Goal: Task Accomplishment & Management: Use online tool/utility

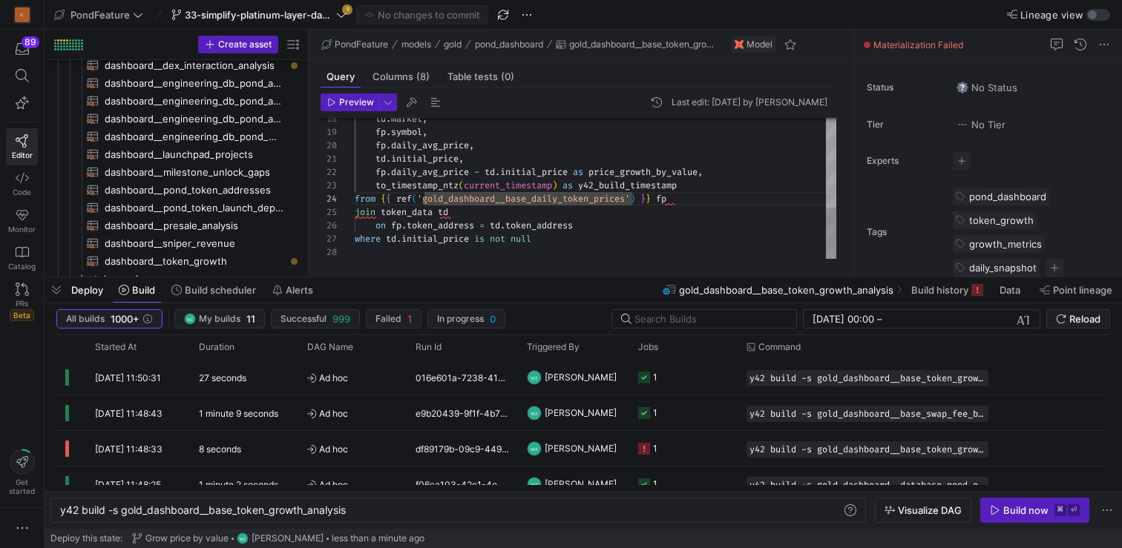
scroll to position [53, 96]
click at [671, 208] on div "td . market , fp . symbol , fp . daily_avg_price , td . initial_price , fp . da…" at bounding box center [595, 66] width 481 height 386
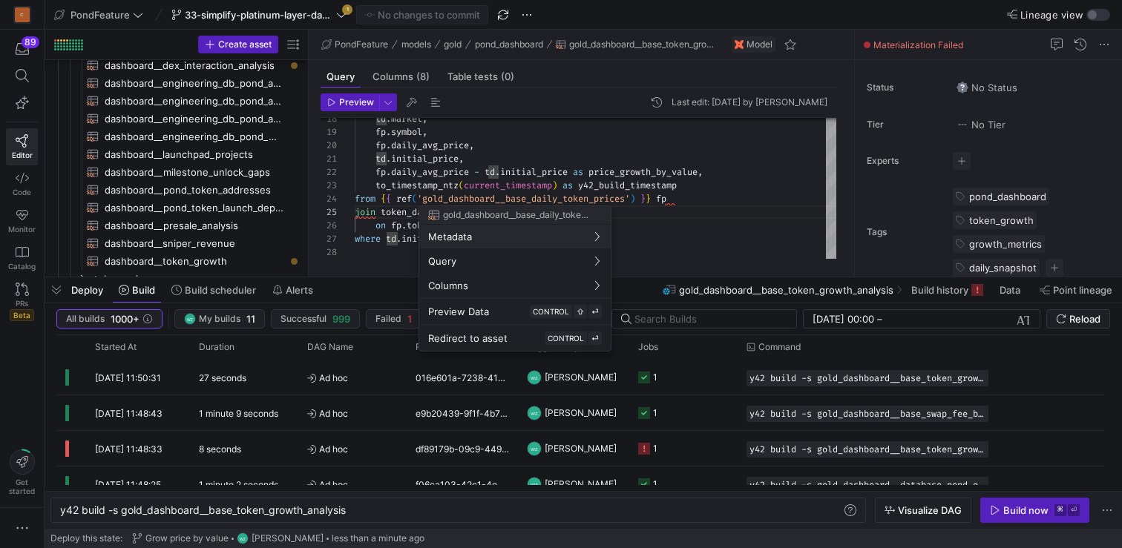
click at [461, 172] on div at bounding box center [561, 274] width 1122 height 548
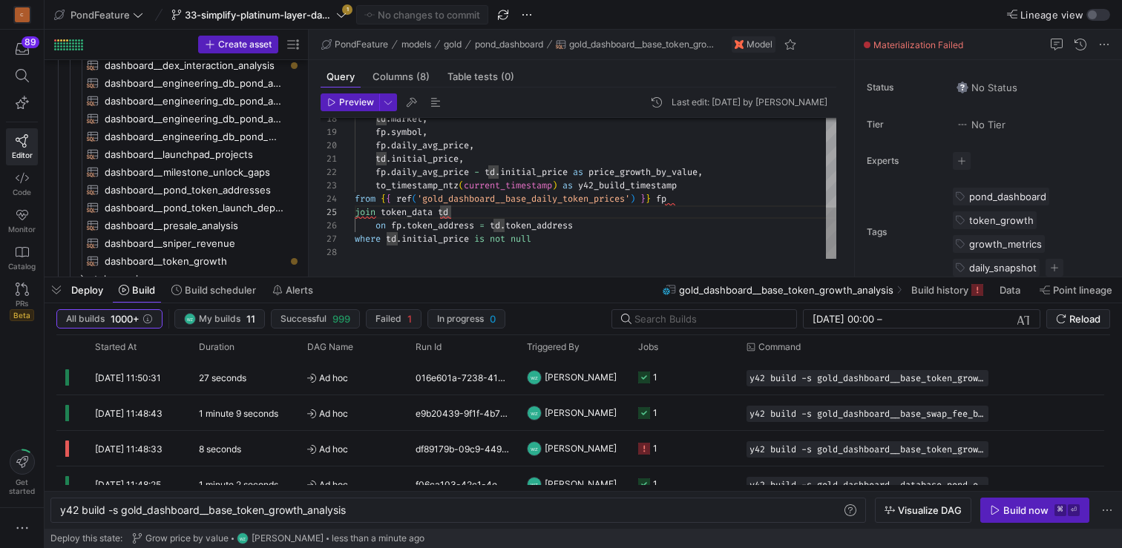
scroll to position [13, 102]
click at [456, 166] on div "td . market , fp . symbol , fp . daily_avg_price , td . initial_price , fp . da…" at bounding box center [595, 66] width 481 height 386
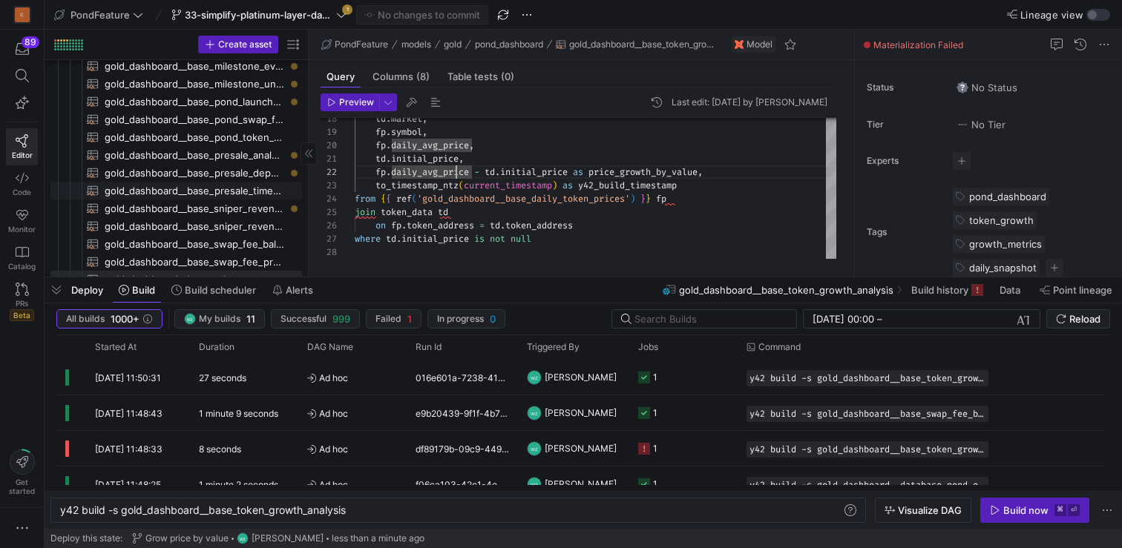
scroll to position [0, 0]
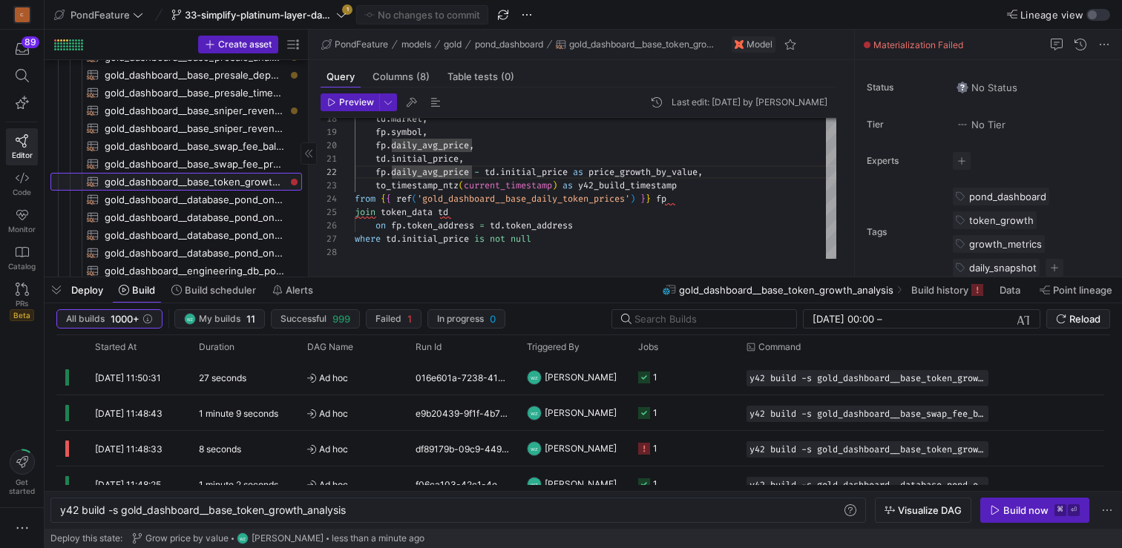
click at [195, 179] on span "gold_dashboard__base_token_growth_analysis​​​​​​​​​​" at bounding box center [195, 182] width 180 height 17
click at [657, 247] on div "td . market , fp . symbol , fp . daily_avg_price , td . initial_price , fp . da…" at bounding box center [595, 66] width 481 height 386
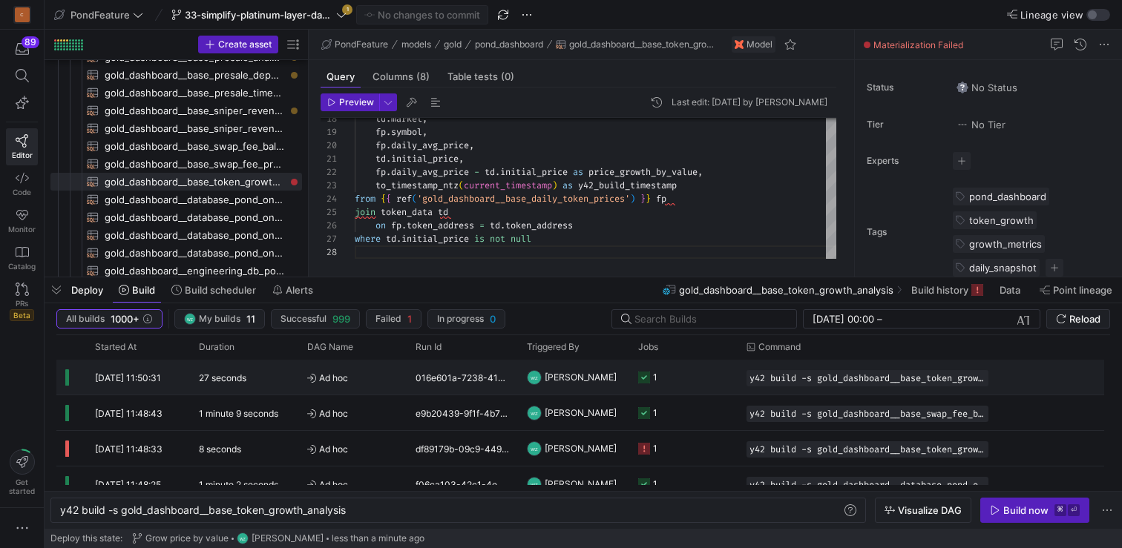
click at [720, 371] on y42-job-status-cell-renderer "1" at bounding box center [683, 377] width 91 height 33
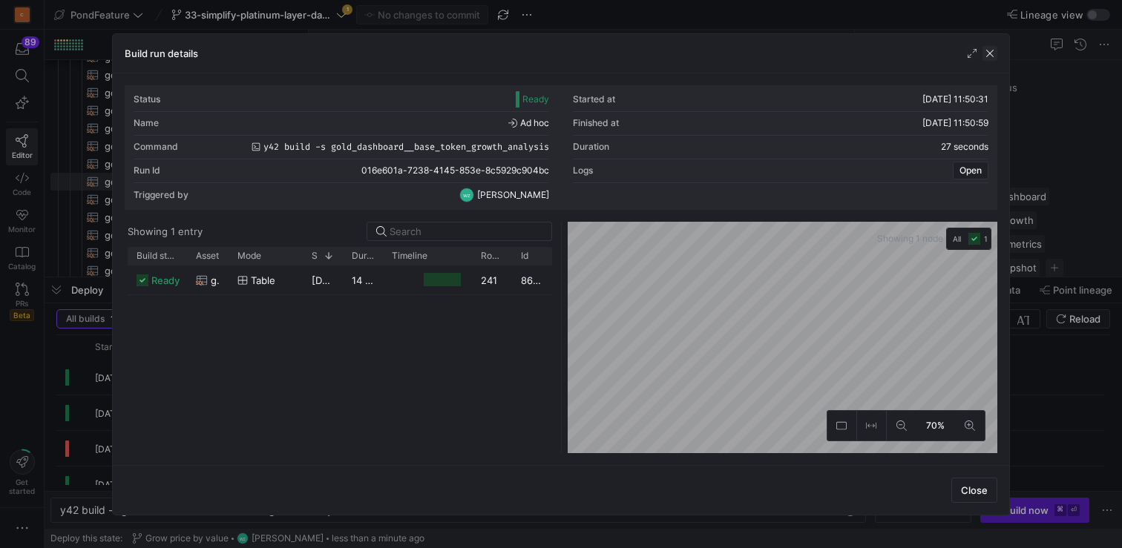
click at [990, 53] on span "button" at bounding box center [989, 53] width 15 height 15
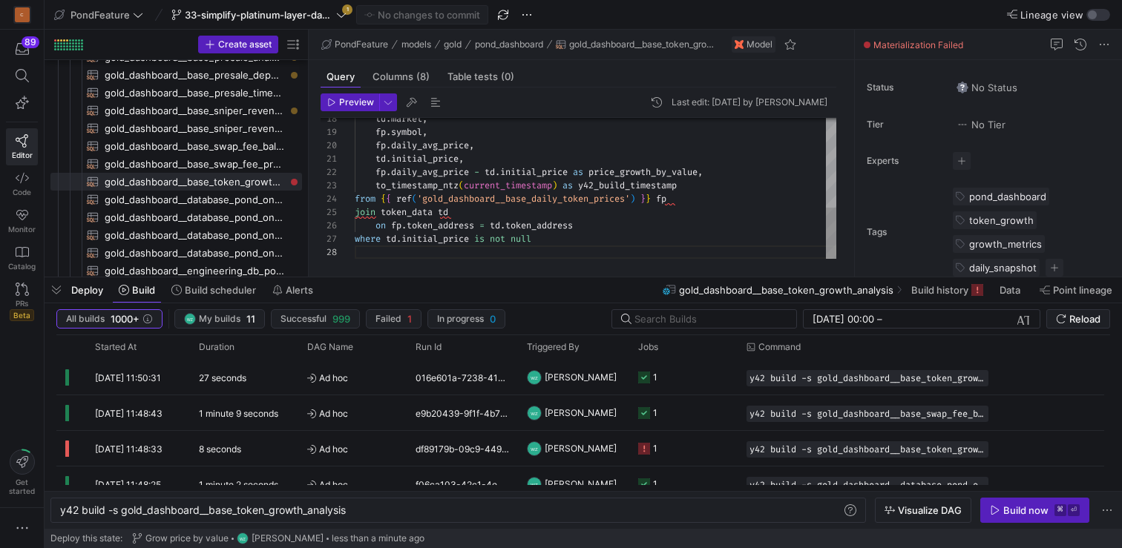
click at [656, 201] on div "td . market , fp . symbol , fp . daily_avg_price , td . initial_price , fp . da…" at bounding box center [595, 66] width 481 height 386
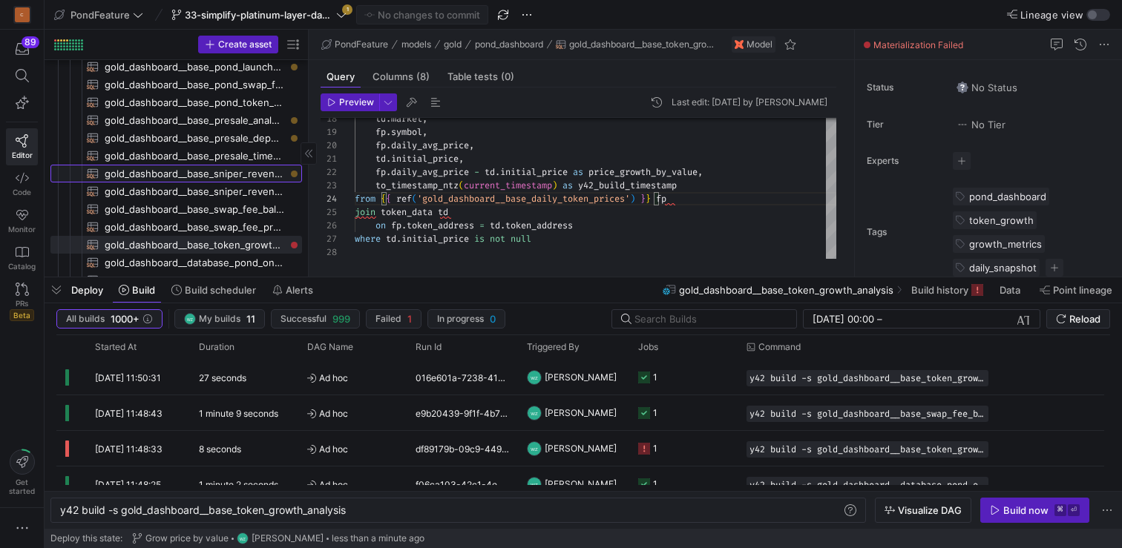
click at [228, 168] on span "gold_dashboard__base_sniper_revenue_analysis​​​​​​​​​​" at bounding box center [195, 173] width 180 height 17
type textarea "{{ config( materialized='table', cluster_by=['sniper', 'market'] ) }} with snip…"
type textarea "y42 build -s gold_dashboard__base_sniper_revenue_analysis"
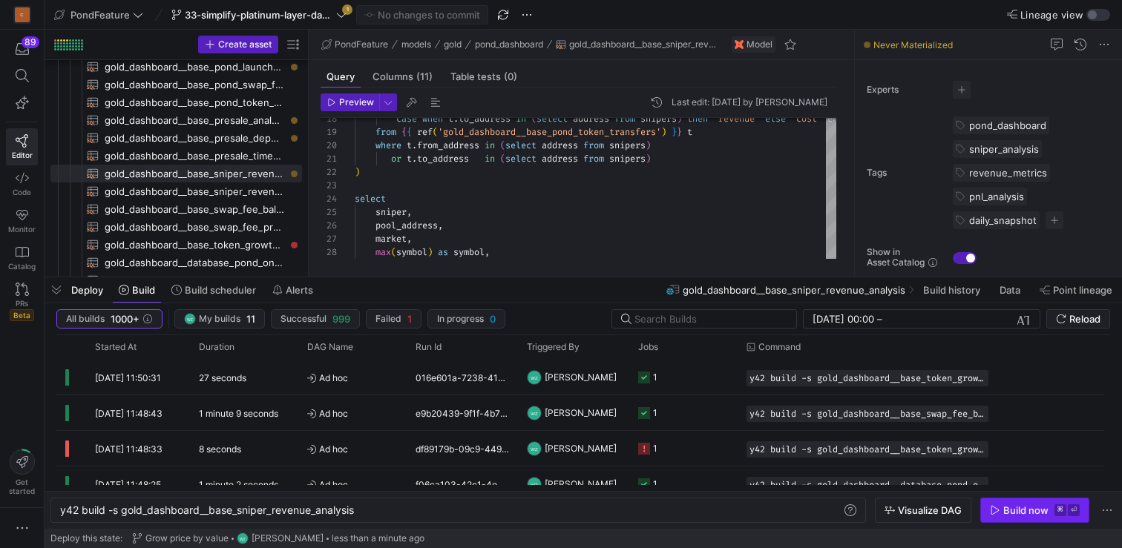
click at [1029, 509] on div "Build now" at bounding box center [1025, 510] width 45 height 12
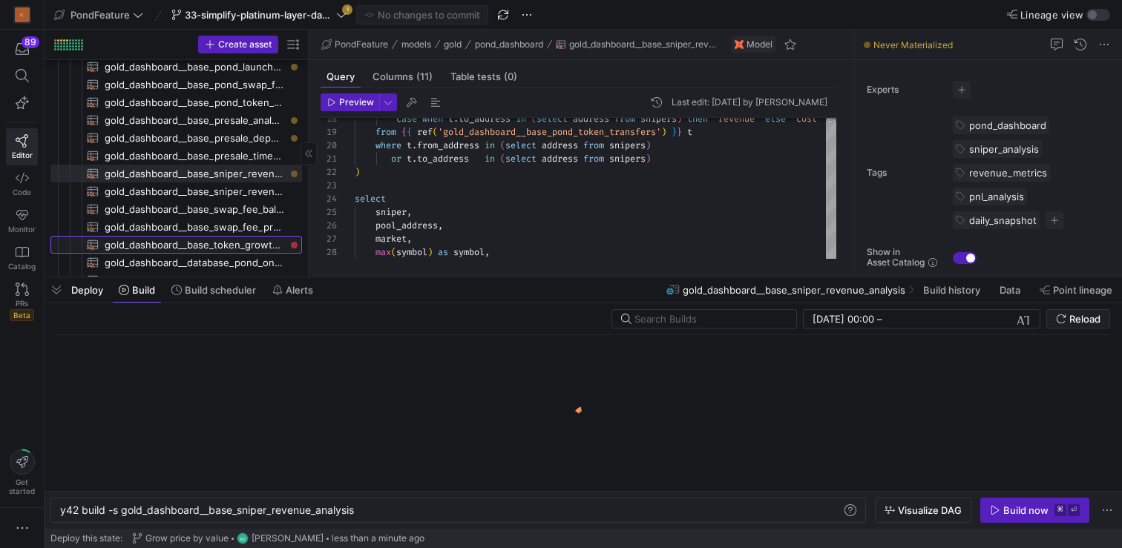
click at [227, 245] on span "gold_dashboard__base_token_growth_analysis​​​​​​​​​​" at bounding box center [195, 245] width 180 height 17
type textarea "{{ config( materialized='table', cluster_by=['date_utc', 'token_address'] ) }} …"
type textarea "y42 build -s gold_dashboard__base_token_growth_analysis"
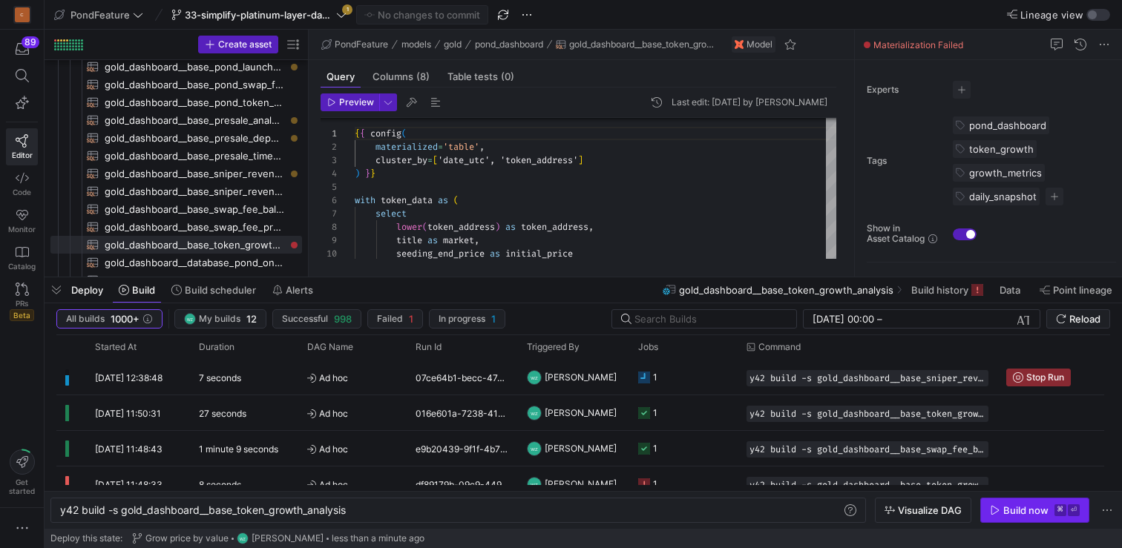
click at [1042, 511] on div "Build now" at bounding box center [1025, 510] width 45 height 12
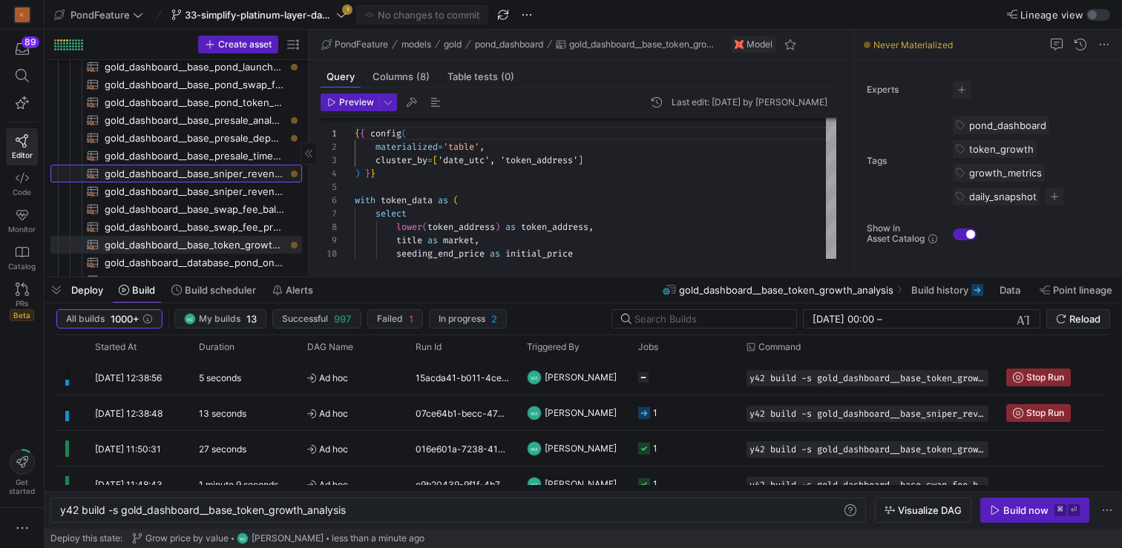
click at [172, 167] on span "gold_dashboard__base_sniper_revenue_analysis​​​​​​​​​​" at bounding box center [195, 173] width 180 height 17
type textarea "{{ config( materialized='table', cluster_by=['sniper', 'market'] ) }} with snip…"
type textarea "y42 build -s gold_dashboard__base_sniper_revenue_analysis"
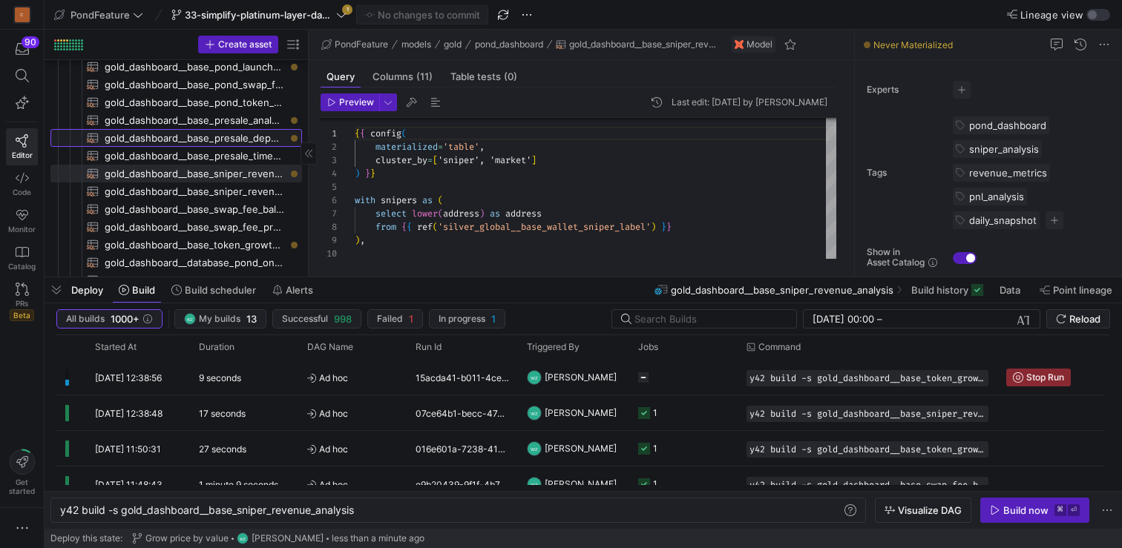
click at [190, 143] on span "gold_dashboard__base_presale_deposits​​​​​​​​​​" at bounding box center [195, 138] width 180 height 17
type textarea "{{ config( materialized='incremental', incremental_strategy='merge', unique_key…"
type textarea "y42 build -s gold_dashboard__base_presale_deposits"
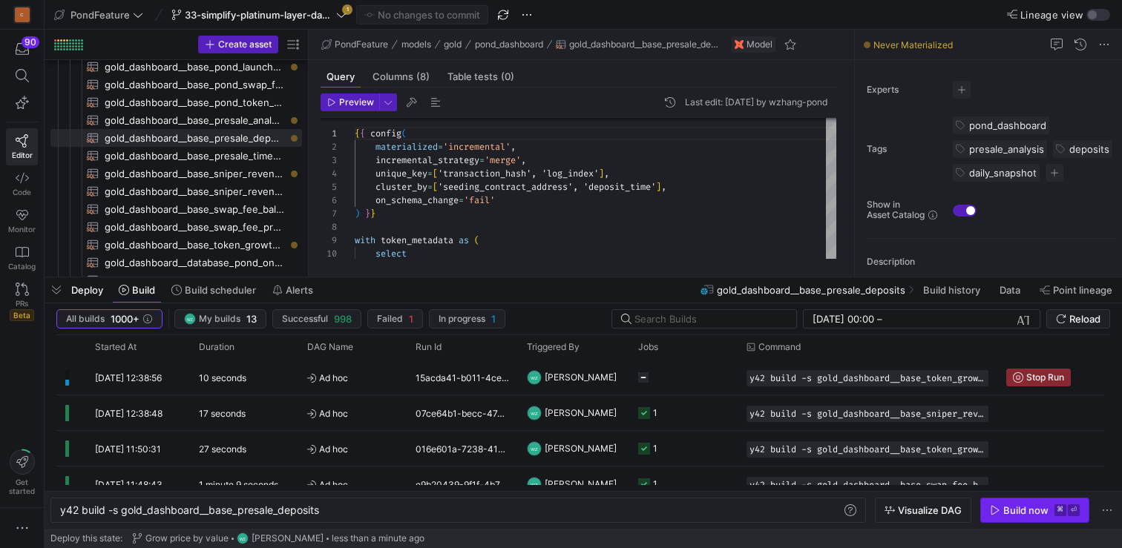
click at [1025, 505] on div "Build now" at bounding box center [1025, 510] width 45 height 12
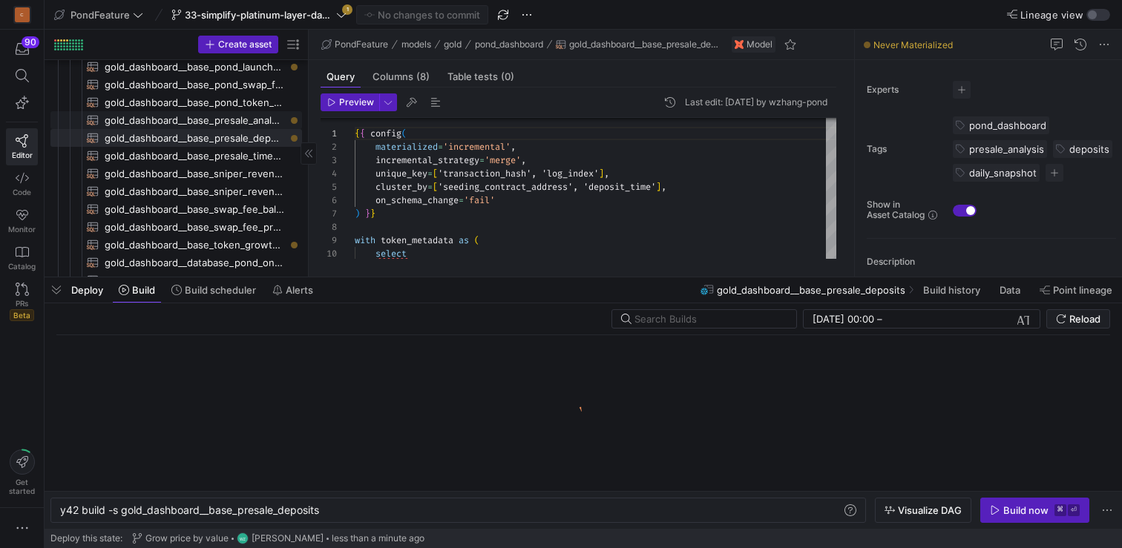
click at [226, 119] on span "gold_dashboard__base_presale_analysis_aggregated​​​​​​​​​​" at bounding box center [195, 120] width 180 height 17
type textarea "{{ config( materialized='table', cluster_by=['market', 'time_bin'] ) }} with bi…"
type textarea "y42 build -s gold_dashboard__base_presale_analysis_aggregated"
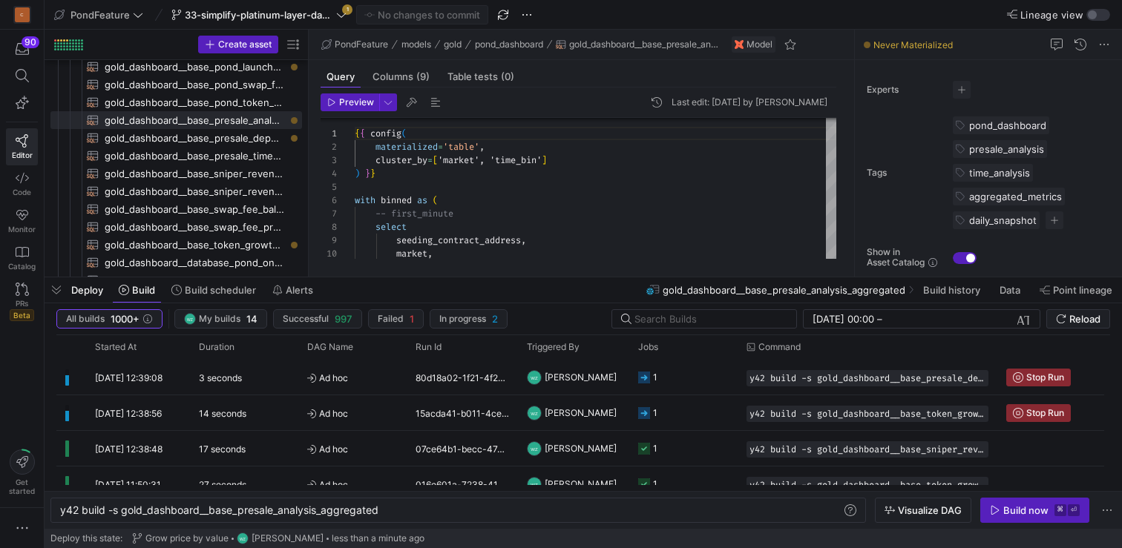
click at [993, 497] on y42-orchestration-inline-build "y42 build -s gold_dashboard__base_presale_analysis _aggregated y42 build -s gol…" at bounding box center [583, 510] width 1077 height 38
click at [997, 510] on icon "button" at bounding box center [995, 510] width 10 height 10
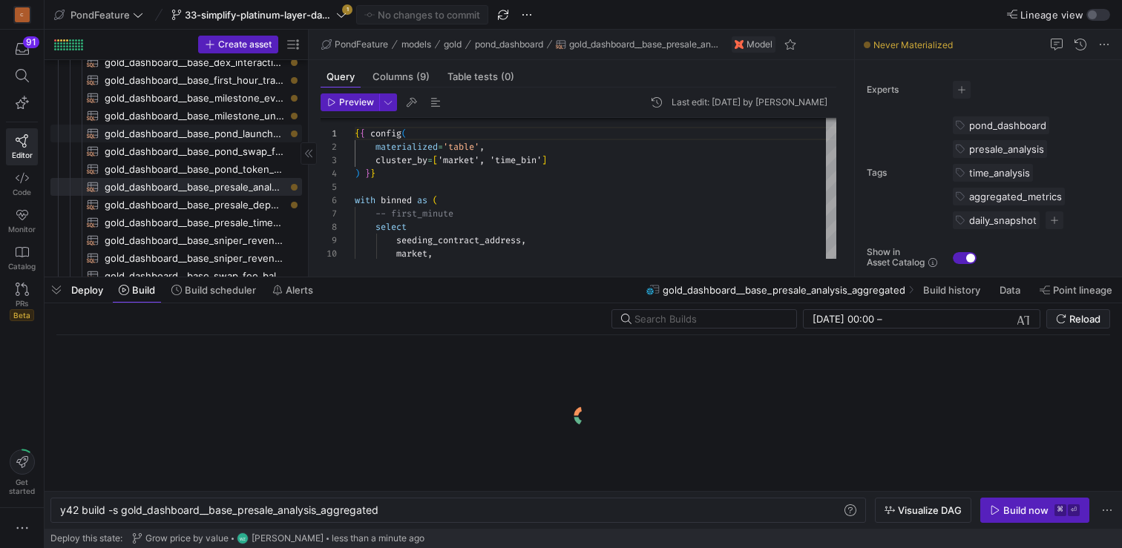
click at [203, 140] on span "gold_dashboard__base_pond_launchpad_projects_flippers​​​​​​​​​​" at bounding box center [195, 133] width 180 height 17
type textarea "{{ config( materialized='table', cluster_by=['market', 'seeding_contract_addres…"
type textarea "y42 build -s gold_dashboard__base_pond_launchpad_projects_flippers"
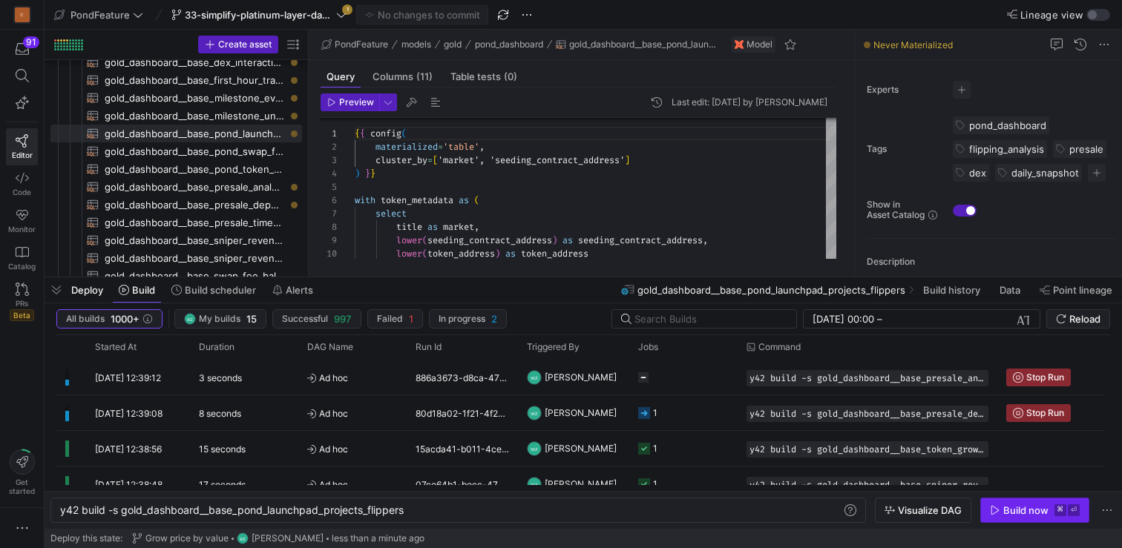
click at [1004, 520] on span "button" at bounding box center [1035, 511] width 108 height 24
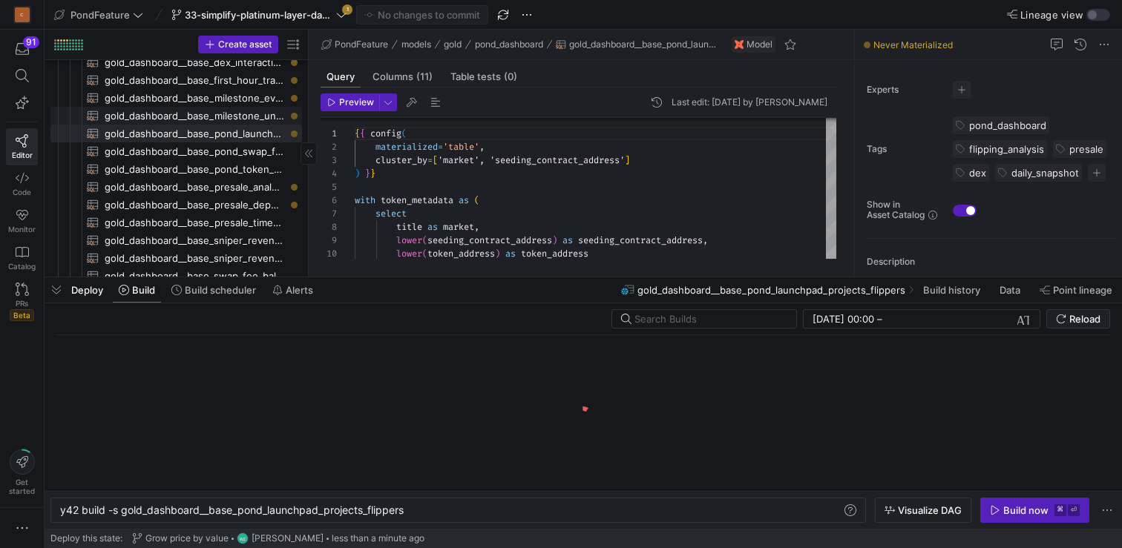
click at [243, 116] on span "gold_dashboard__base_milestone_unlock_gaps_analysis​​​​​​​​​​" at bounding box center [195, 116] width 180 height 17
type textarea "{{ config( materialized='table', cluster_by=['market', 'unlock_time'] ) }} with…"
type textarea "y42 build -s gold_dashboard__base_milestone_unlock_gaps_analysis"
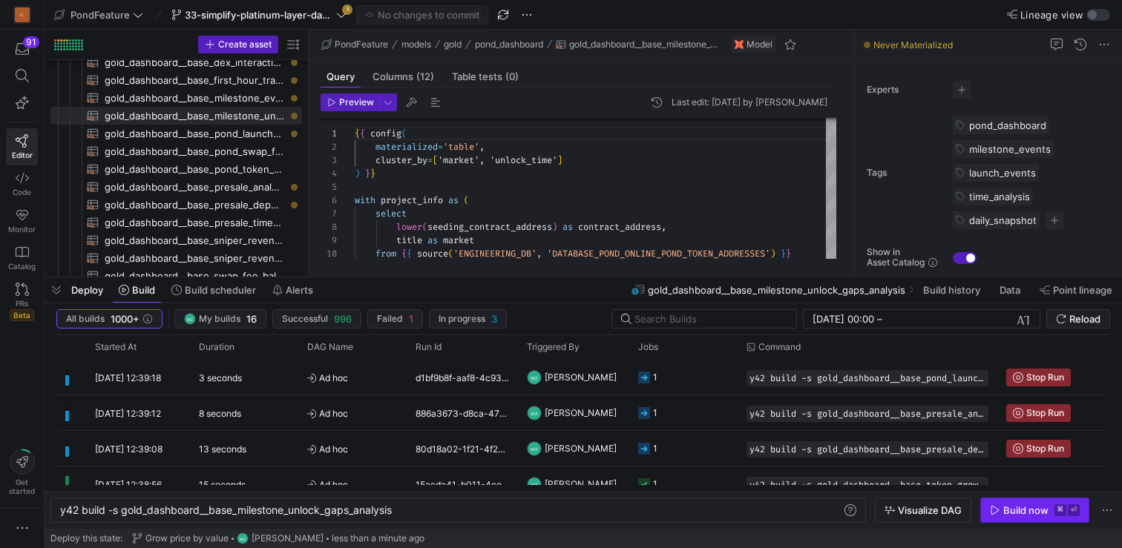
click at [1027, 507] on div "Build now" at bounding box center [1025, 510] width 45 height 12
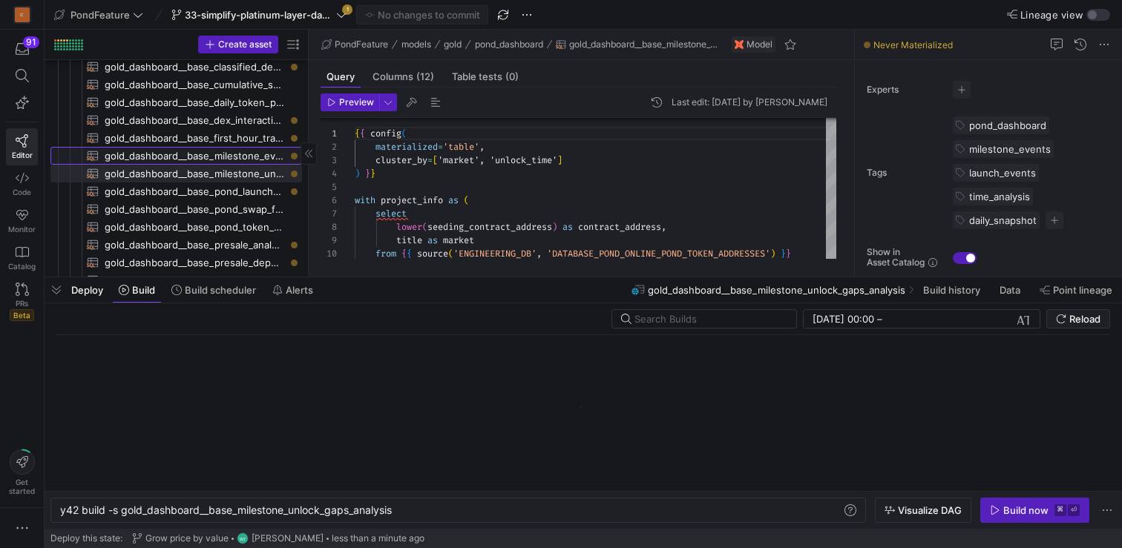
click at [209, 155] on span "gold_dashboard__base_milestone_events​​​​​​​​​​" at bounding box center [195, 156] width 180 height 17
type textarea "{{ config( materialized='incremental', incremental_strategy='append', cluster_b…"
type textarea "y42 build -s gold_dashboard__base_milestone_events"
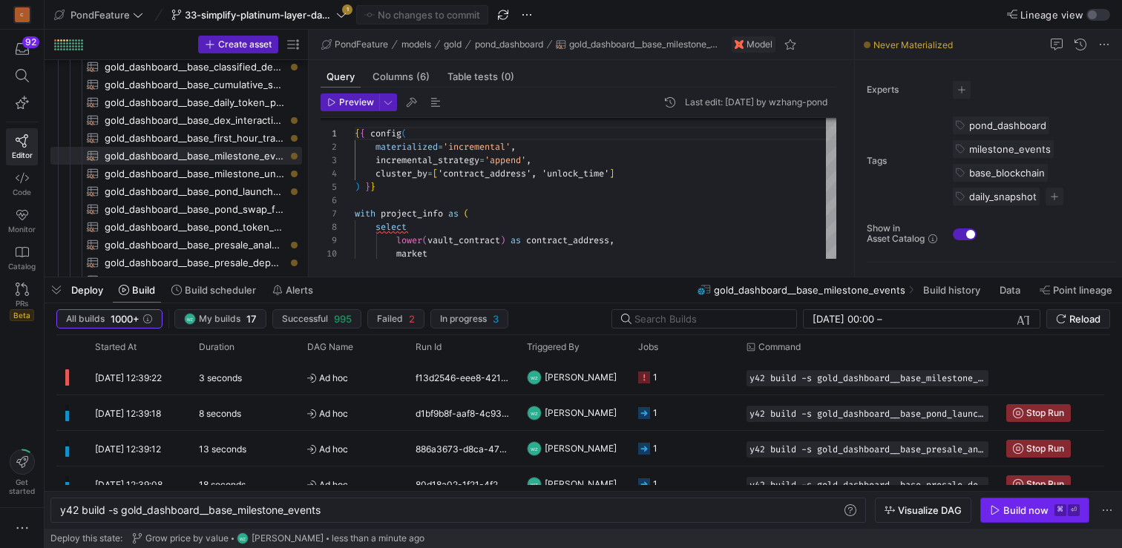
click at [1020, 504] on div "Build now" at bounding box center [1025, 510] width 45 height 12
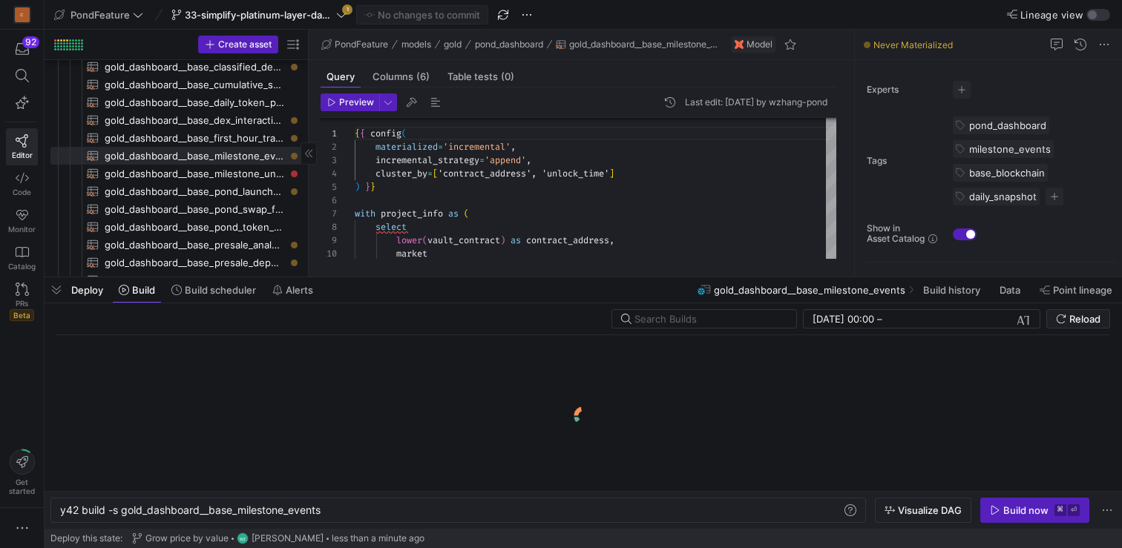
click at [193, 168] on span "gold_dashboard__base_milestone_unlock_gaps_analysis​​​​​​​​​​" at bounding box center [195, 173] width 180 height 17
type textarea "{{ config( materialized='table', cluster_by=['market', 'unlock_time'] ) }} with…"
type textarea "y42 build -s gold_dashboard__base_milestone_unlock_gaps_analysis"
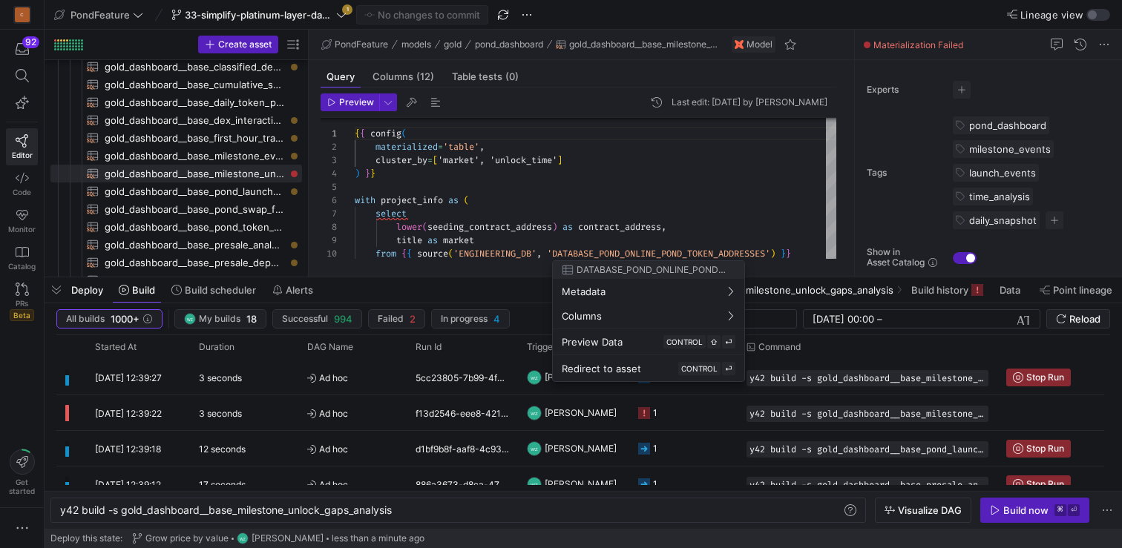
click at [961, 291] on div at bounding box center [561, 274] width 1122 height 548
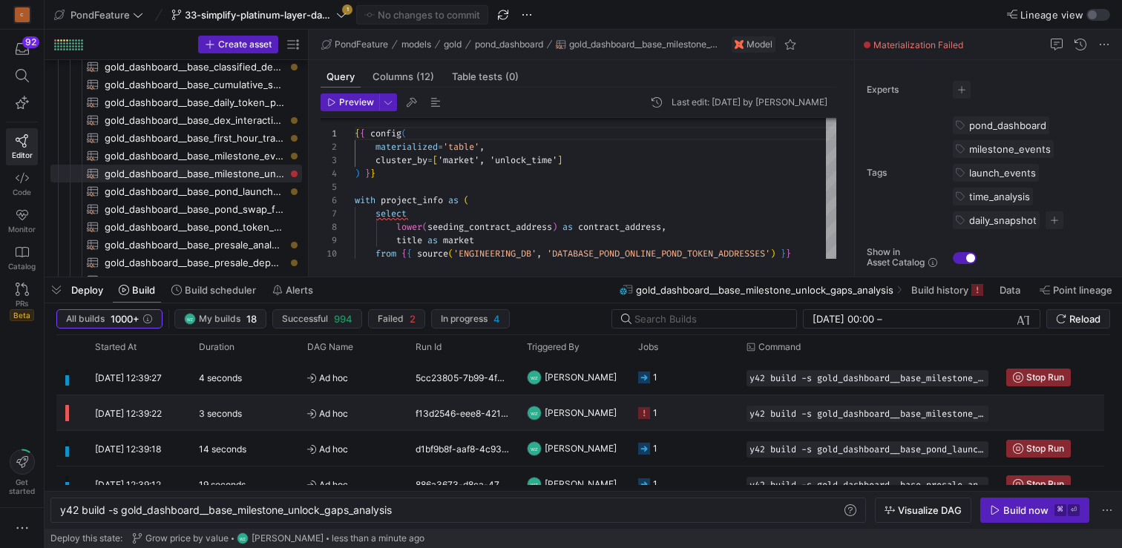
click at [685, 415] on y42-job-status-cell-renderer "1" at bounding box center [683, 412] width 91 height 33
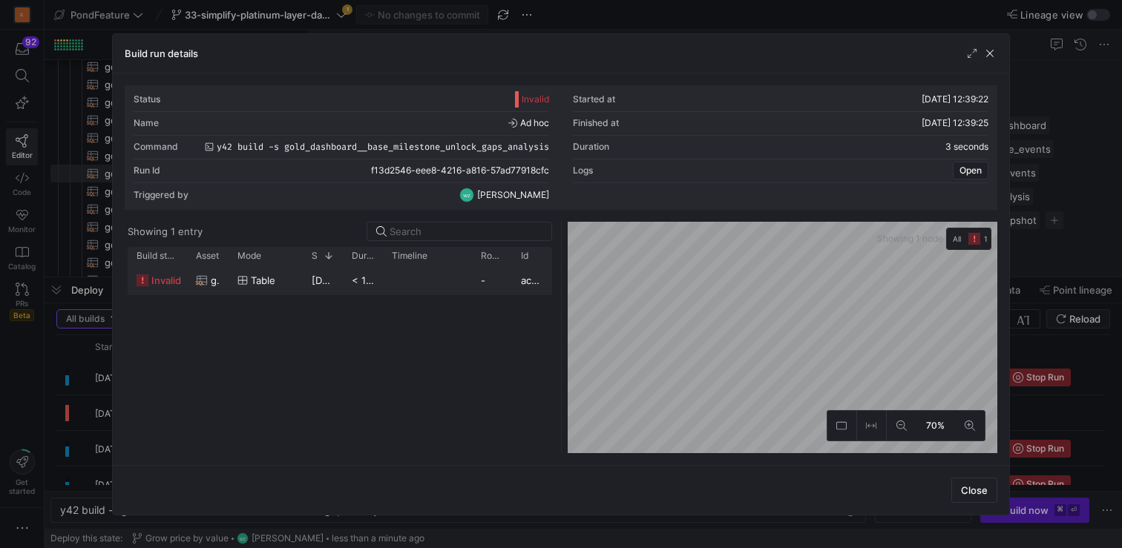
click at [267, 269] on span "table" at bounding box center [263, 280] width 24 height 29
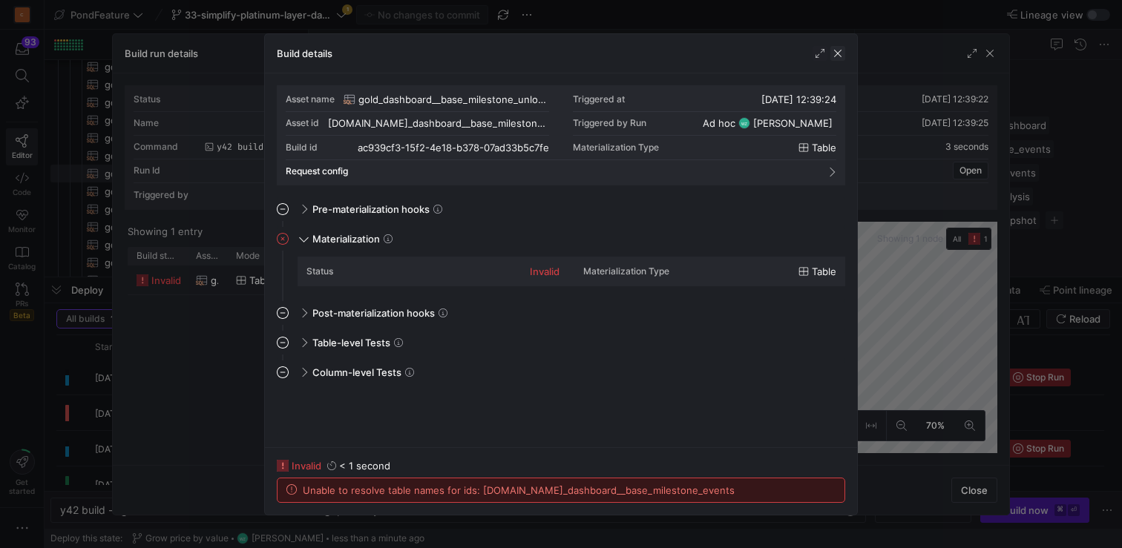
click at [835, 59] on span "button" at bounding box center [837, 53] width 15 height 15
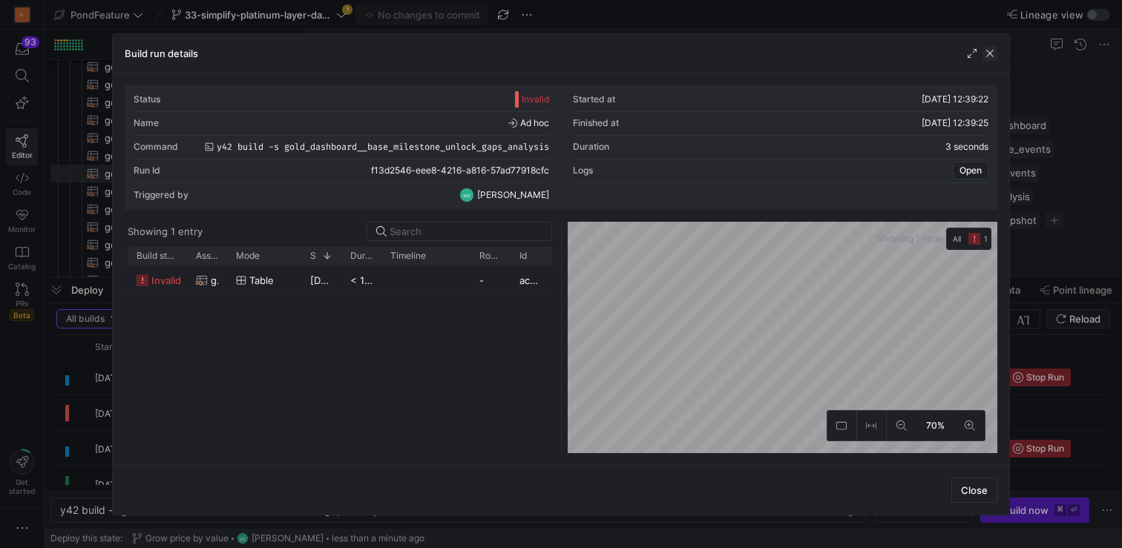
click at [992, 51] on span "button" at bounding box center [989, 53] width 15 height 15
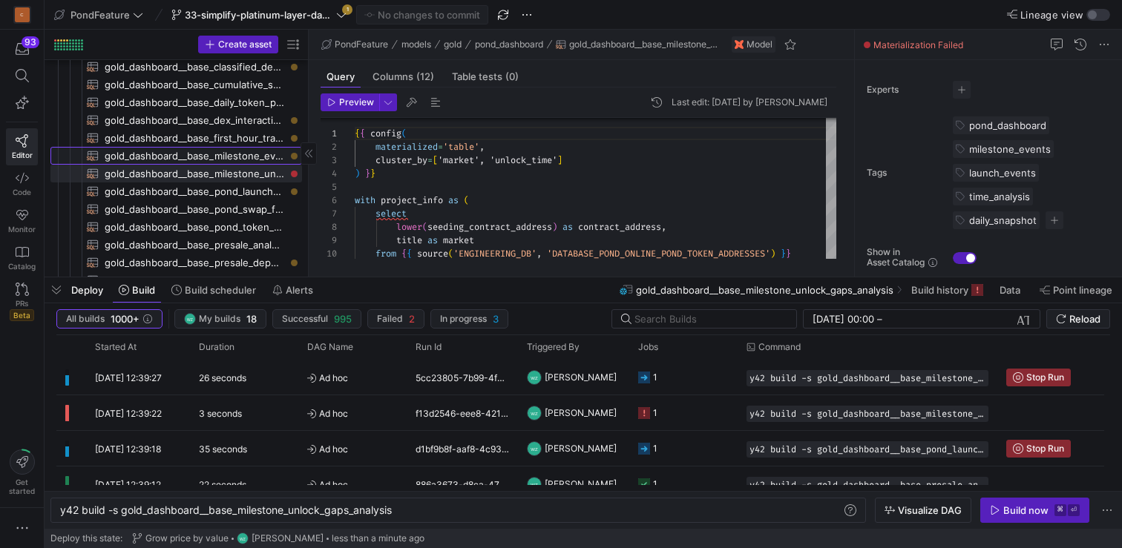
click at [220, 154] on span "gold_dashboard__base_milestone_events​​​​​​​​​​" at bounding box center [195, 156] width 180 height 17
type textarea "{{ config( materialized='incremental', incremental_strategy='append', cluster_b…"
type textarea "y42 build -s gold_dashboard__base_milestone_events"
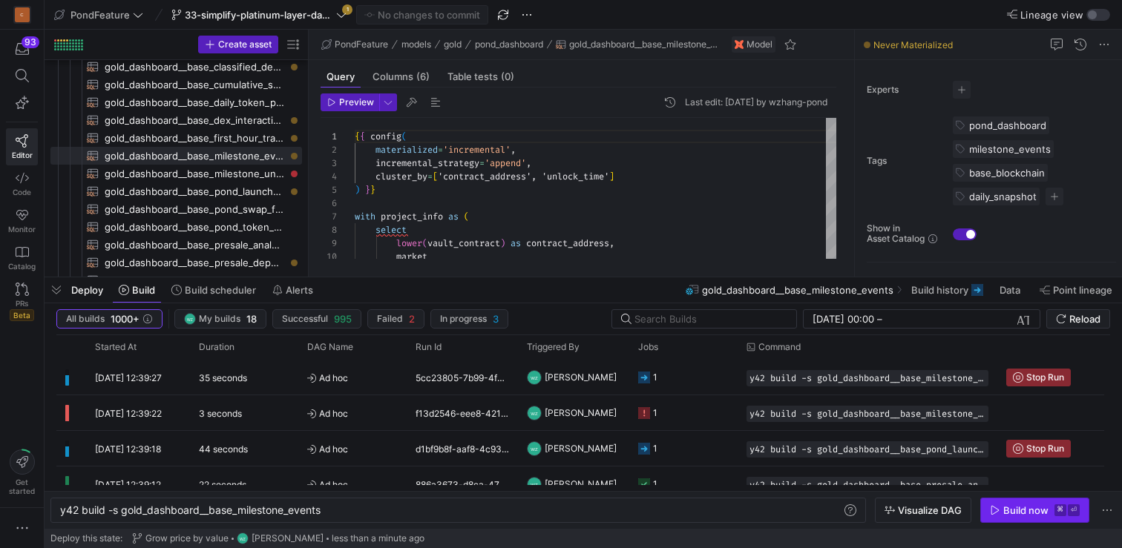
click at [1041, 517] on span "button" at bounding box center [1035, 511] width 108 height 24
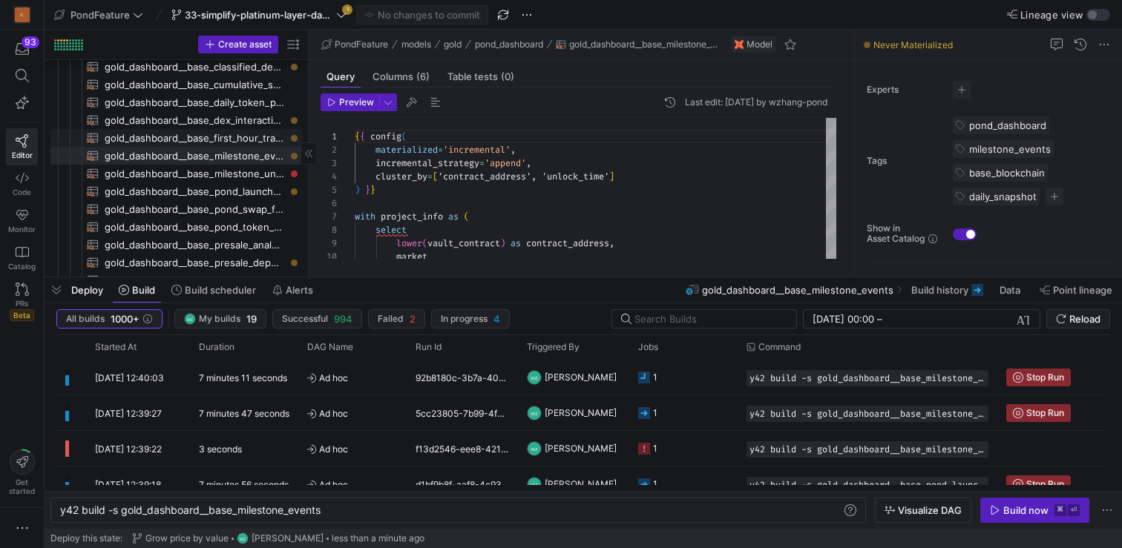
click at [214, 139] on span "gold_dashboard__base_first_hour_transactions​​​​​​​​​​" at bounding box center [195, 138] width 180 height 17
type textarea "{{ config( materialized='table', cluster_by=['market', 'datetime'] ) }} with to…"
type textarea "y42 build -s gold_dashboard__base_first_hour_transactions"
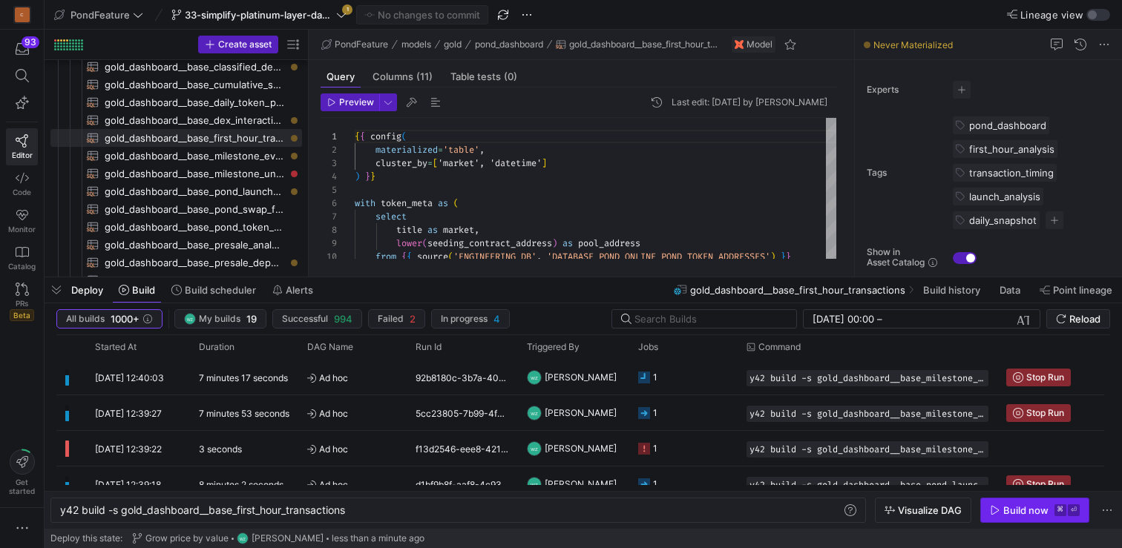
click at [1060, 517] on span "button" at bounding box center [1035, 511] width 108 height 24
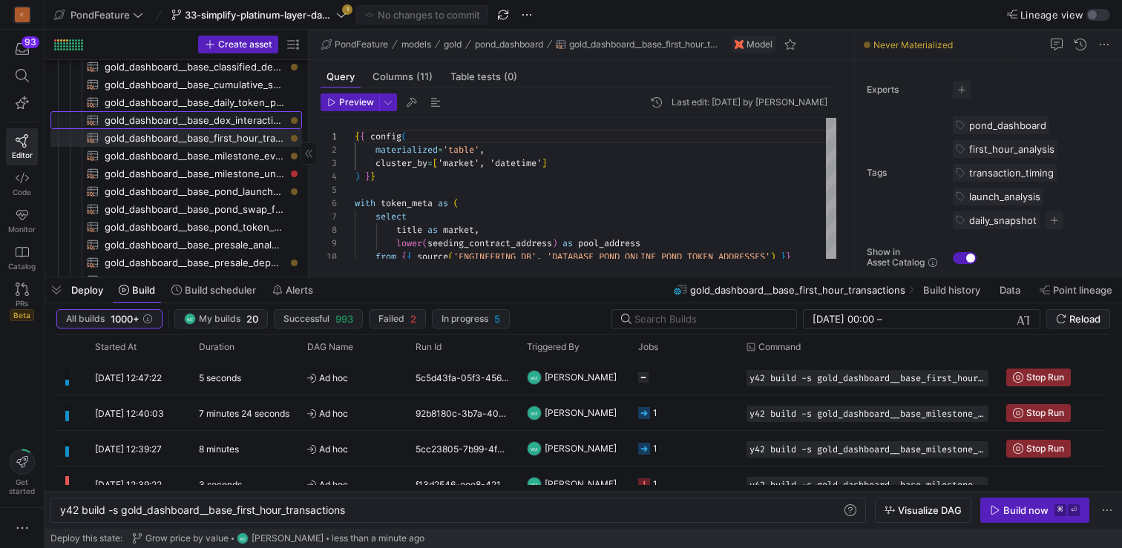
click at [234, 121] on span "gold_dashboard__base_dex_interaction_analysis​​​​​​​​​​" at bounding box center [195, 120] width 180 height 17
type textarea "{{ config( materialized='table', cluster_by=['market', 'time_bin'] ) }} with bi…"
type textarea "y42 build -s gold_dashboard__base_dex_interaction_analysis"
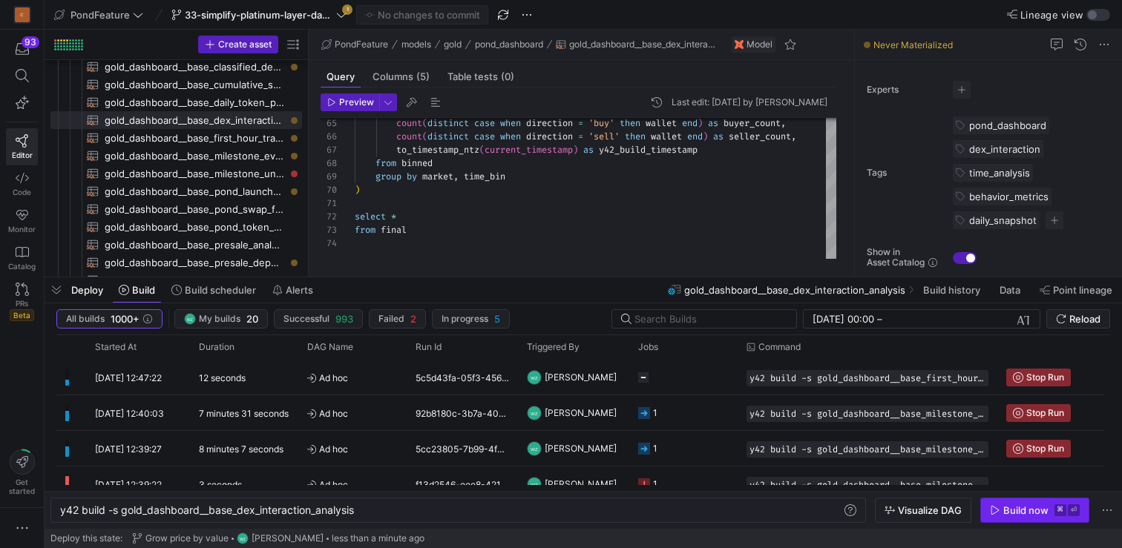
click at [1019, 514] on div "Build now" at bounding box center [1025, 510] width 45 height 12
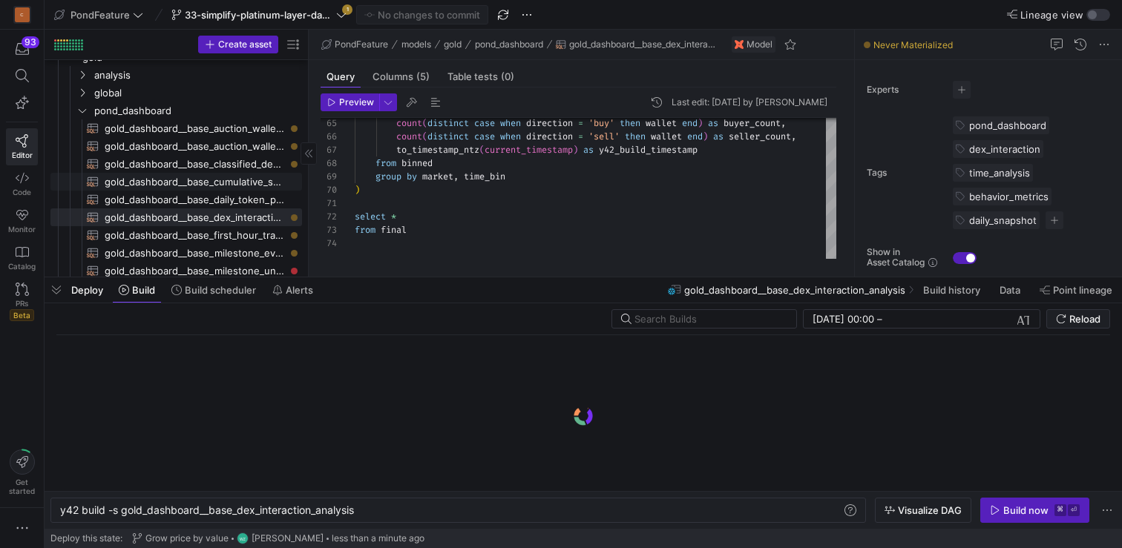
scroll to position [54, 0]
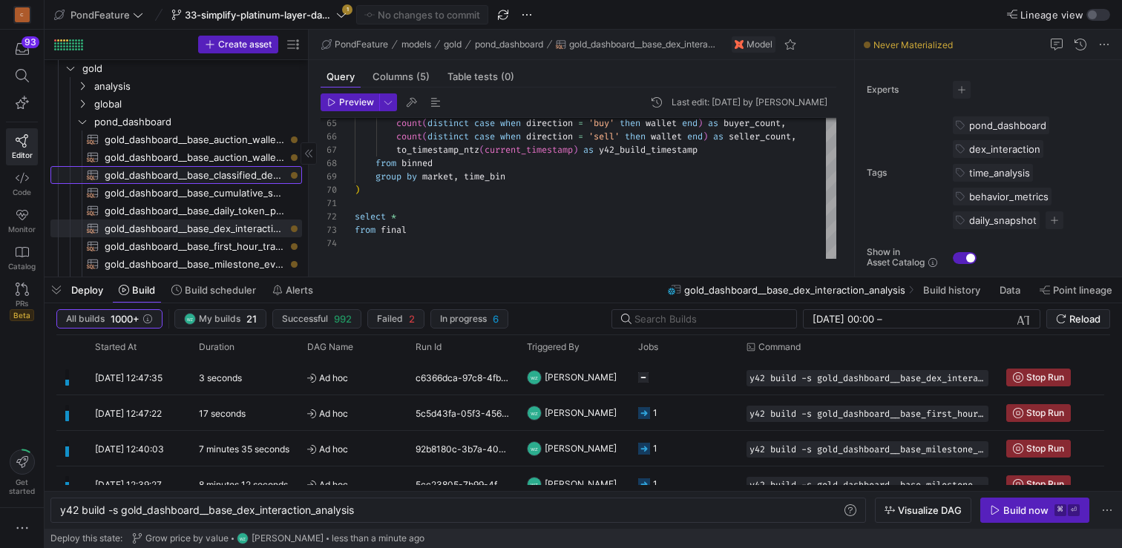
click at [248, 174] on span "gold_dashboard__base_classified_dex_swaps​​​​​​​​​​" at bounding box center [195, 175] width 180 height 17
type textarea "{{ config( materialized='incremental', incremental_strategy='merge', unique_key…"
type textarea "y42 build -s gold_dashboard__base_classified_dex_swaps"
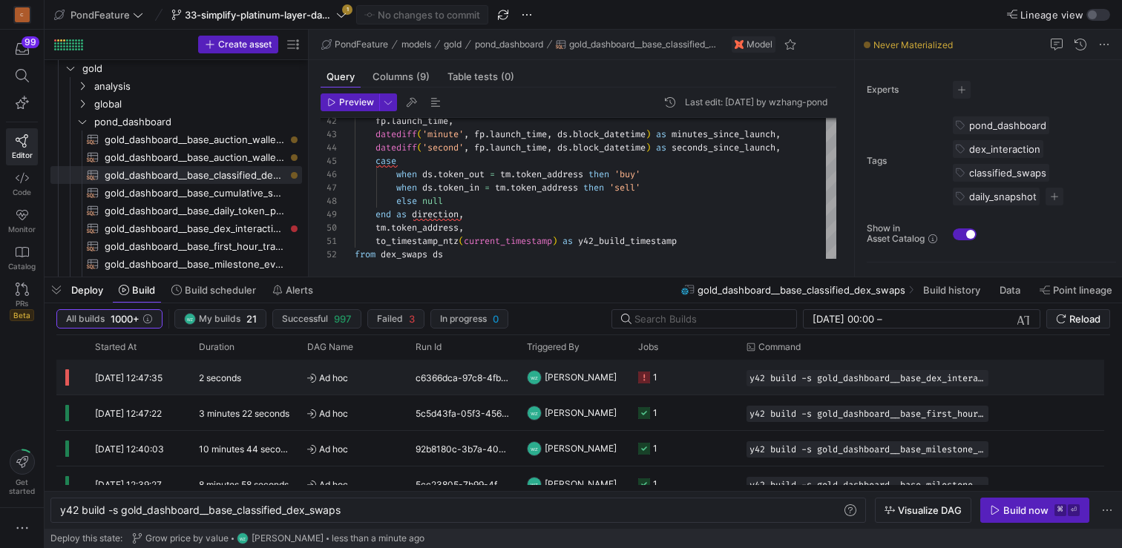
click at [496, 378] on div "c6366dca-97c8-4fbf-ab18-b50d0bdaa334" at bounding box center [462, 377] width 111 height 35
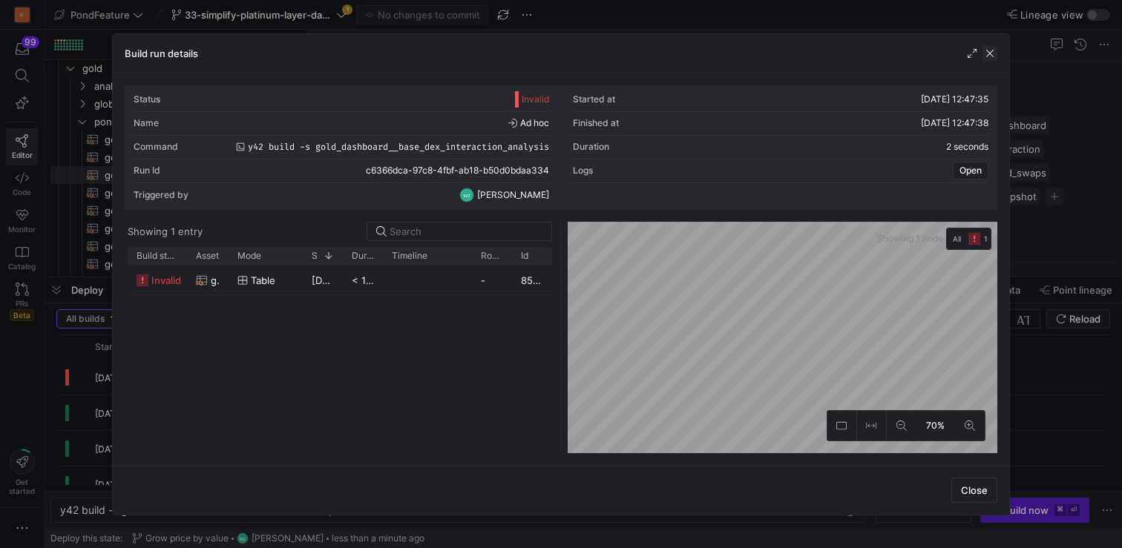
click at [990, 52] on span "button" at bounding box center [989, 53] width 15 height 15
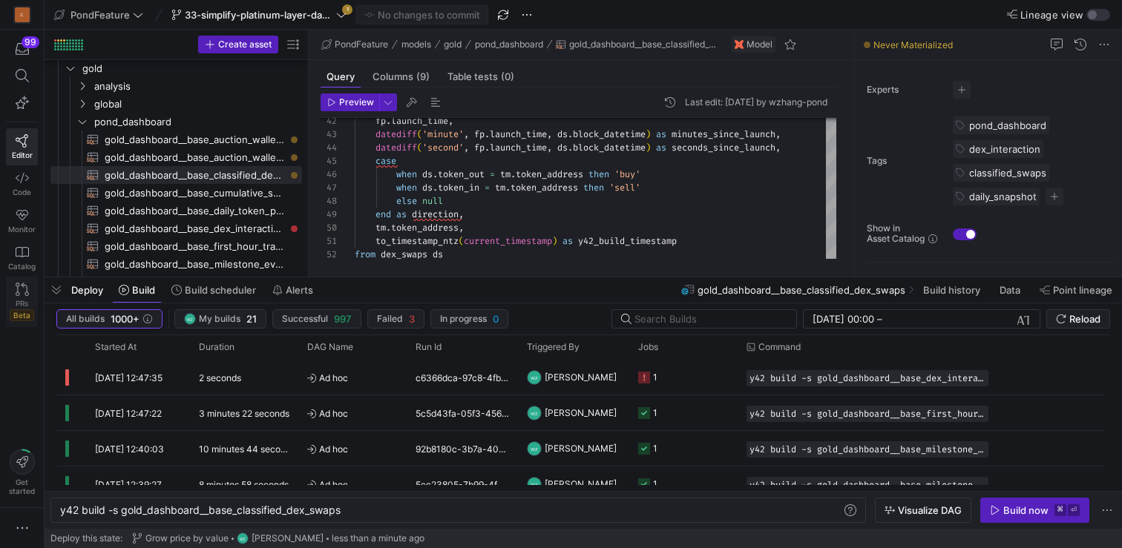
click at [22, 283] on icon at bounding box center [22, 289] width 13 height 13
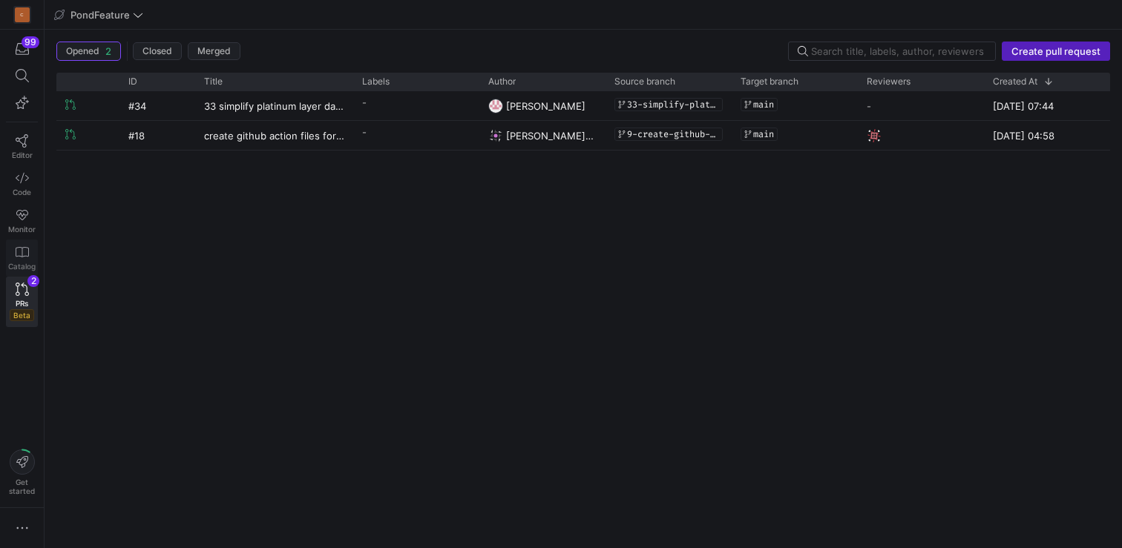
click at [20, 244] on link "Catalog" at bounding box center [22, 258] width 32 height 37
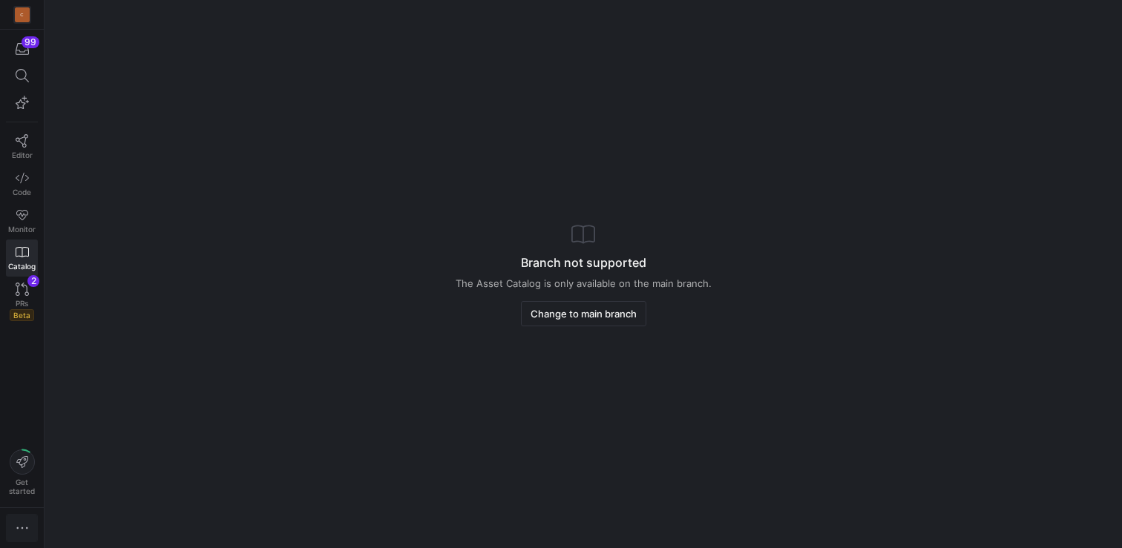
click at [21, 521] on icon "button" at bounding box center [22, 528] width 15 height 15
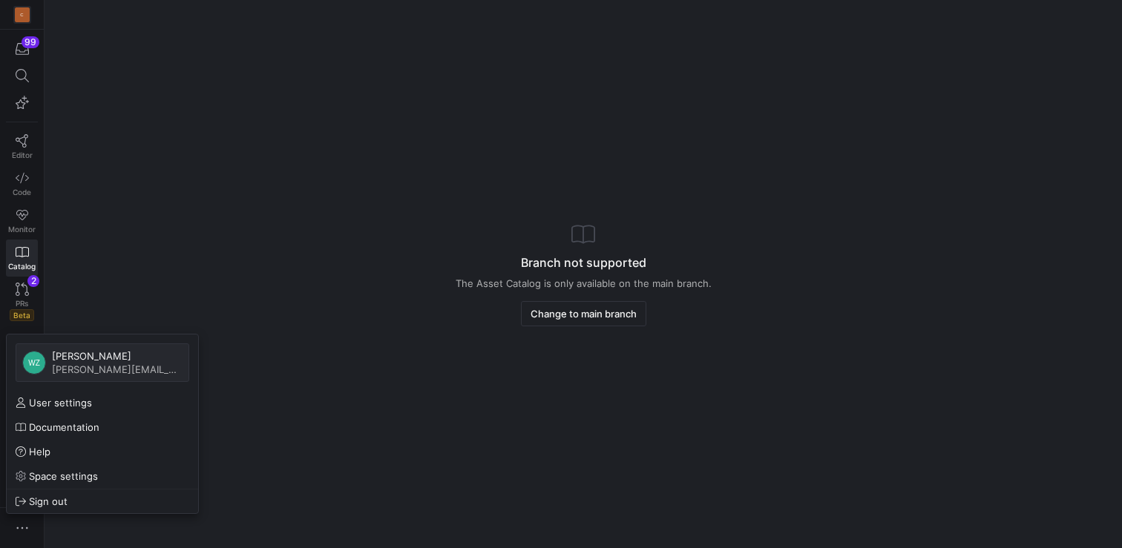
click at [233, 315] on div at bounding box center [561, 274] width 1122 height 548
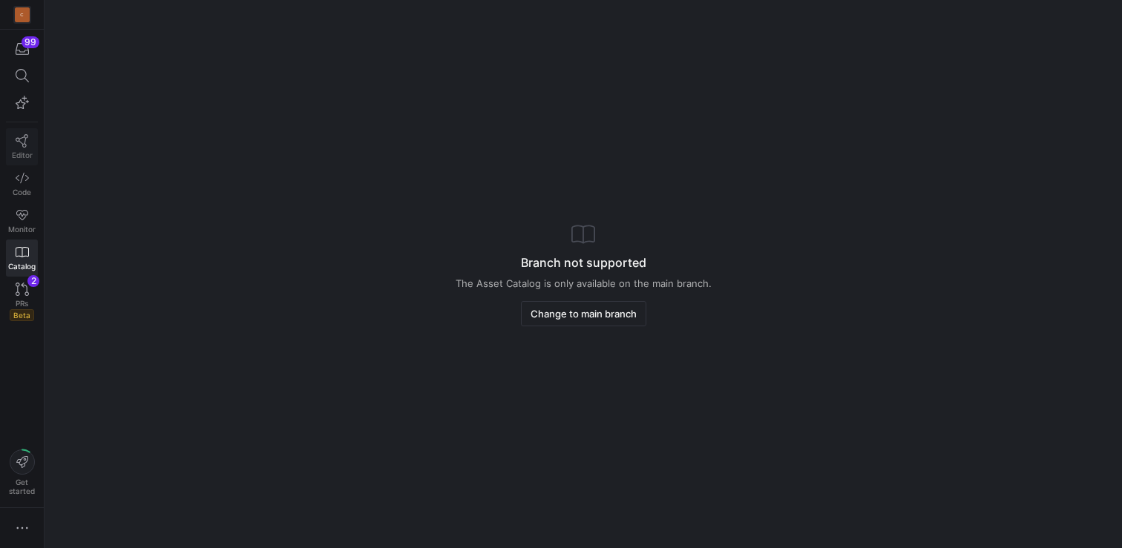
click at [19, 145] on icon at bounding box center [22, 140] width 13 height 13
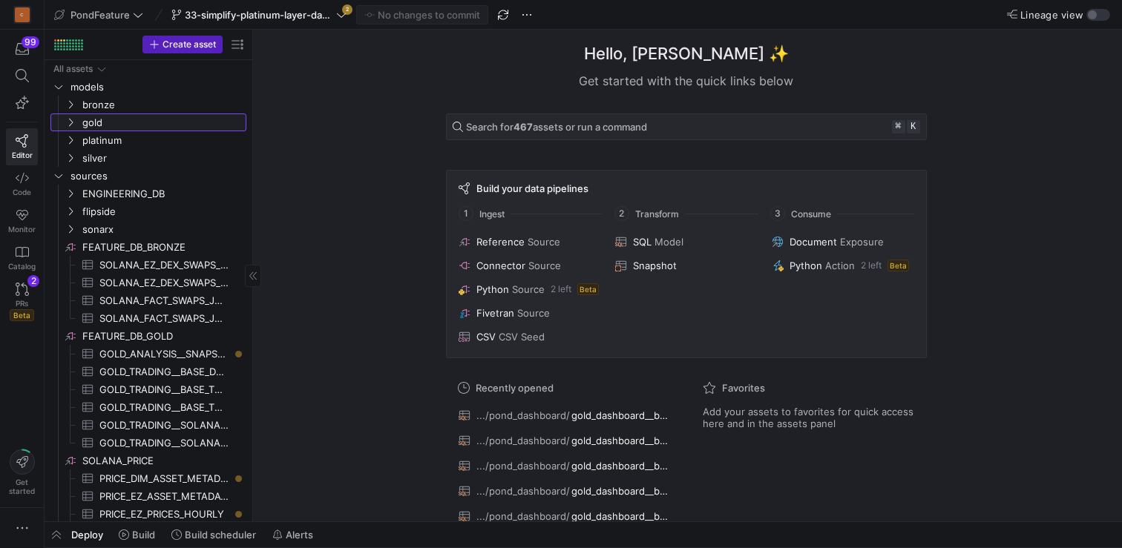
click at [155, 114] on link "gold" at bounding box center [148, 123] width 196 height 18
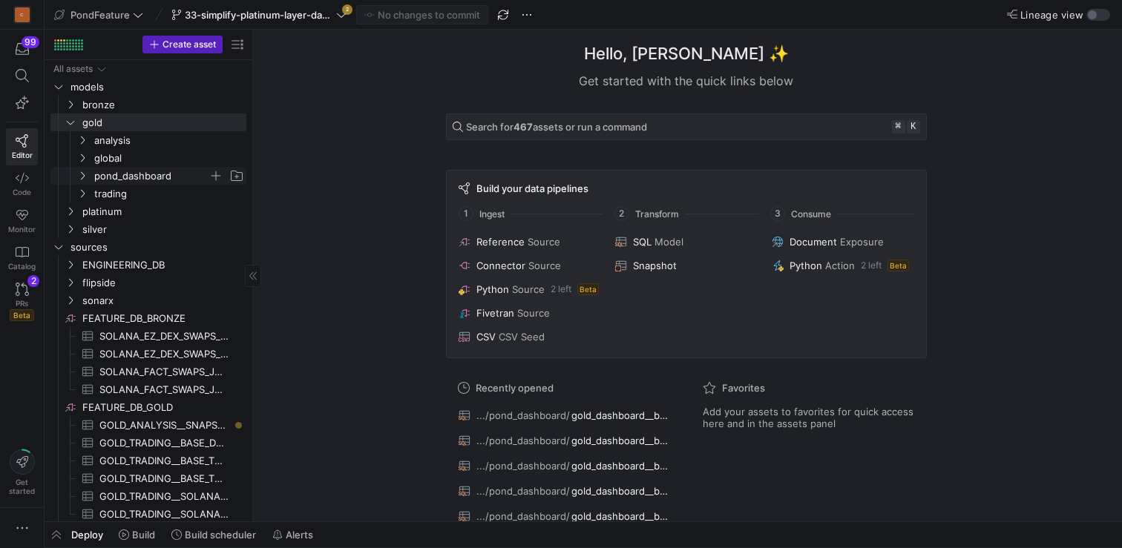
click at [171, 169] on span "pond_dashboard" at bounding box center [151, 176] width 114 height 17
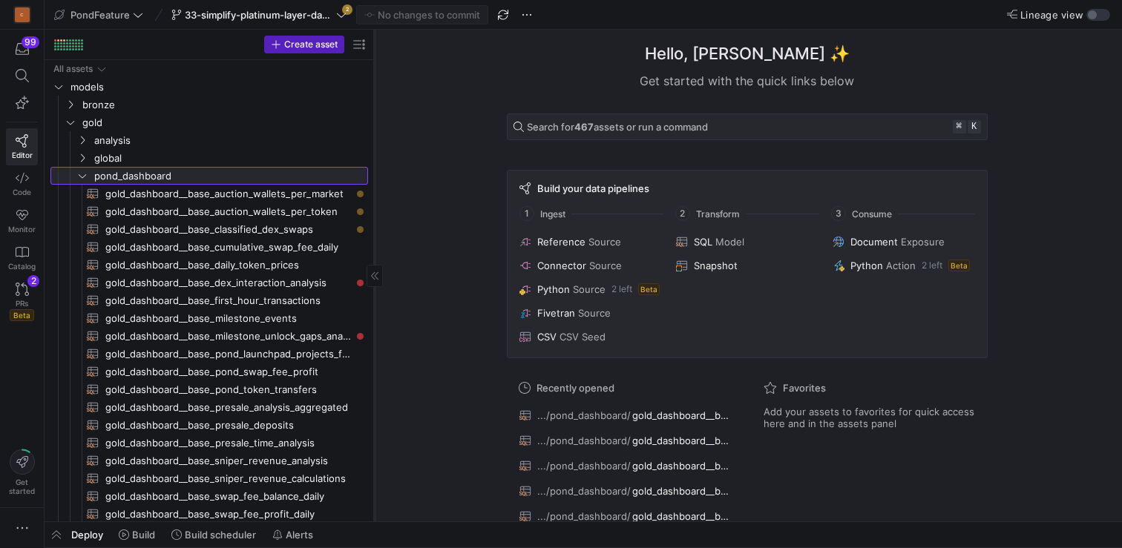
drag, startPoint x: 252, startPoint y: 216, endPoint x: 374, endPoint y: 256, distance: 128.1
click at [374, 256] on div at bounding box center [374, 276] width 1 height 492
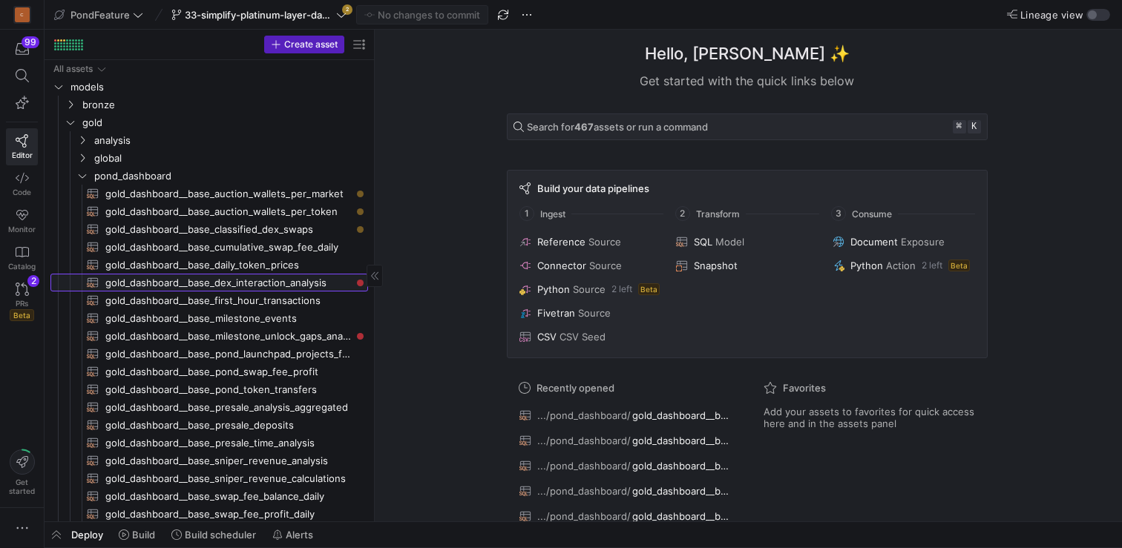
click at [279, 277] on span "gold_dashboard__base_dex_interaction_analysis​​​​​​​​​​" at bounding box center [228, 282] width 246 height 17
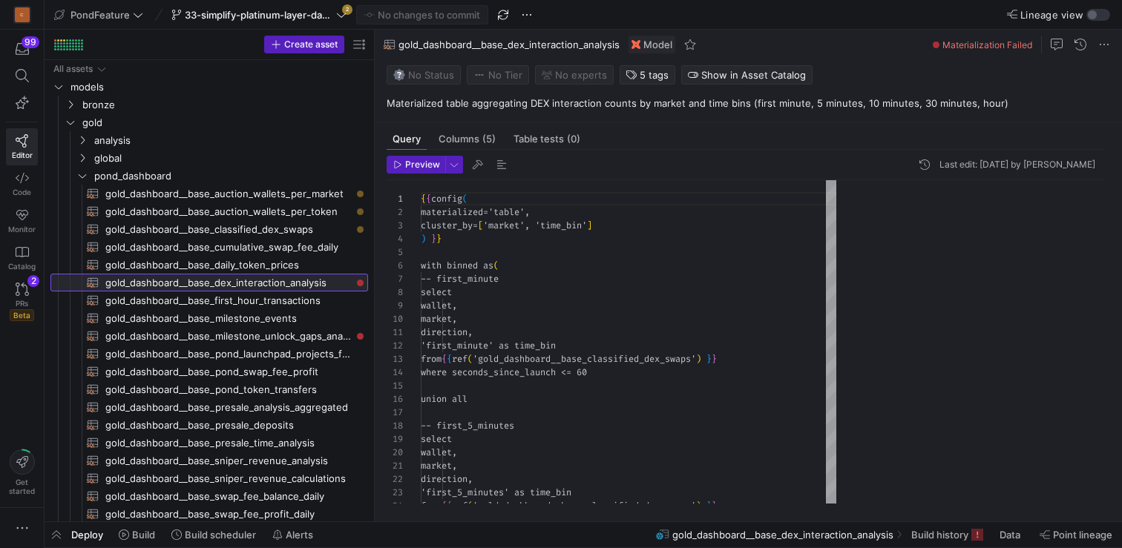
scroll to position [134, 0]
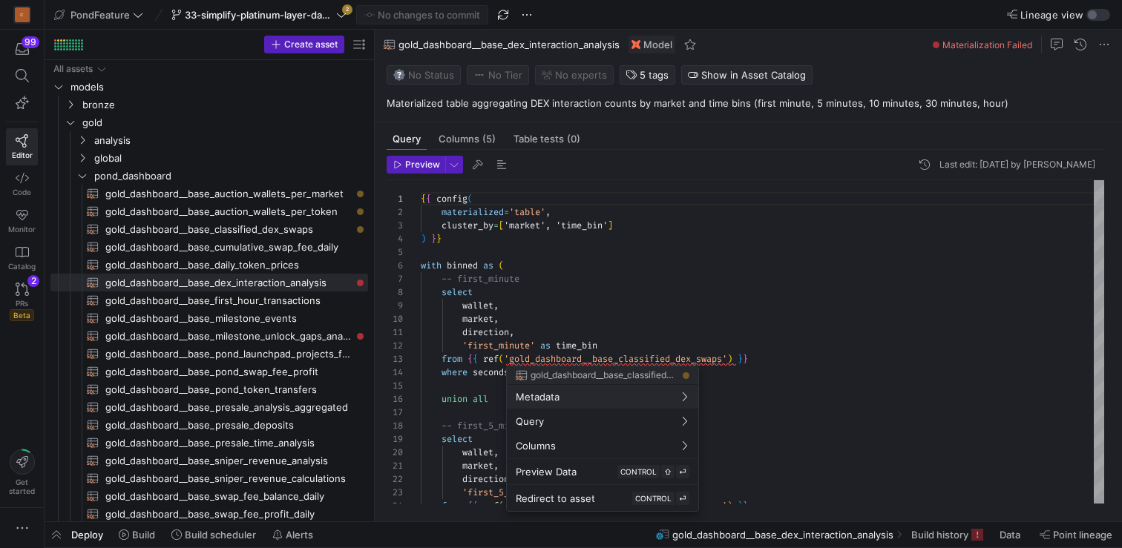
click at [745, 320] on div at bounding box center [561, 274] width 1122 height 548
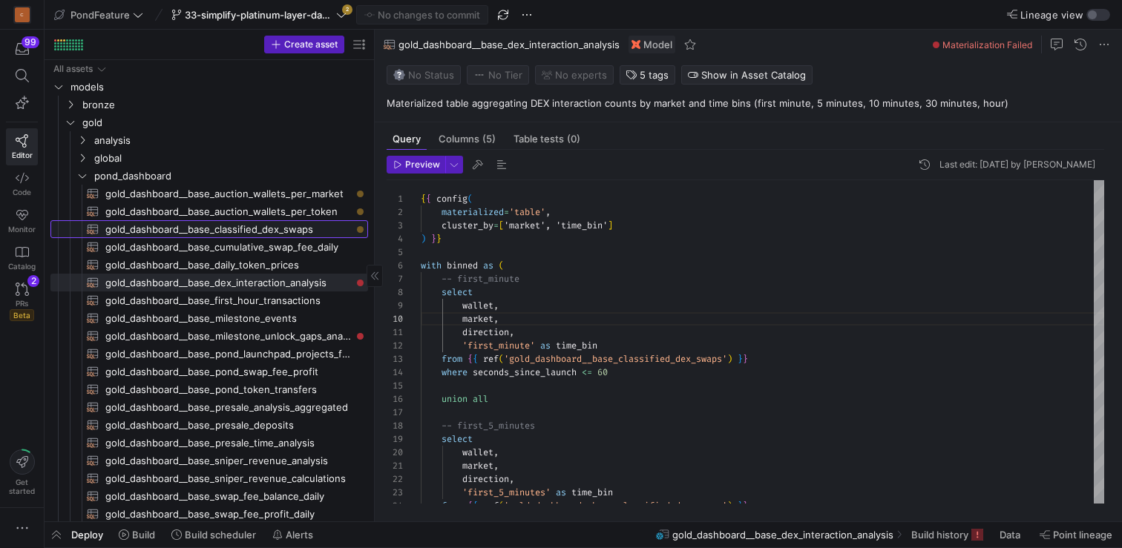
click at [292, 228] on span "gold_dashboard__base_classified_dex_swaps​​​​​​​​​​" at bounding box center [228, 229] width 246 height 17
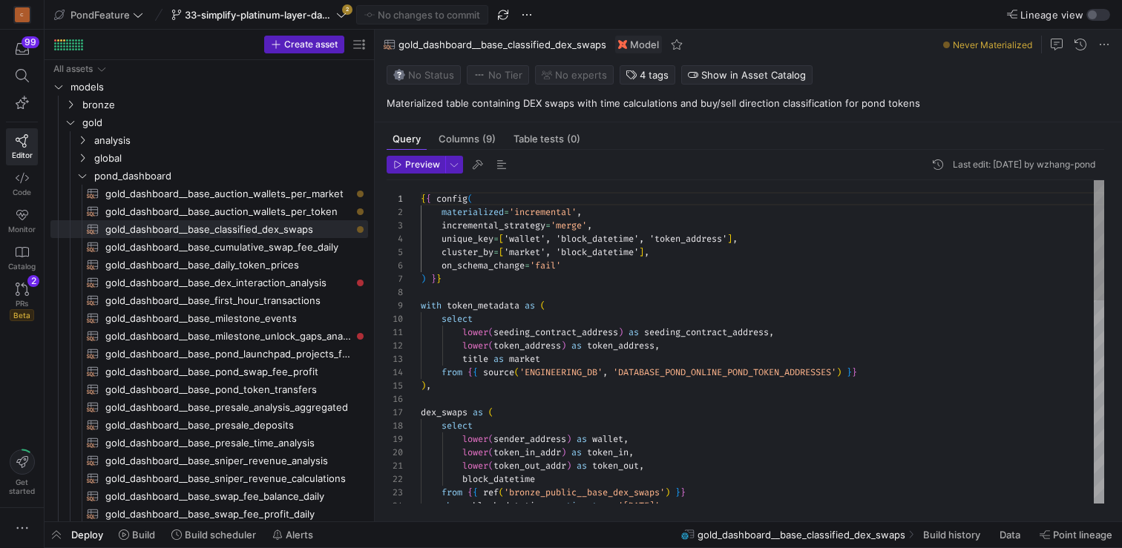
scroll to position [107, 128]
click at [134, 533] on span "Build" at bounding box center [143, 535] width 23 height 12
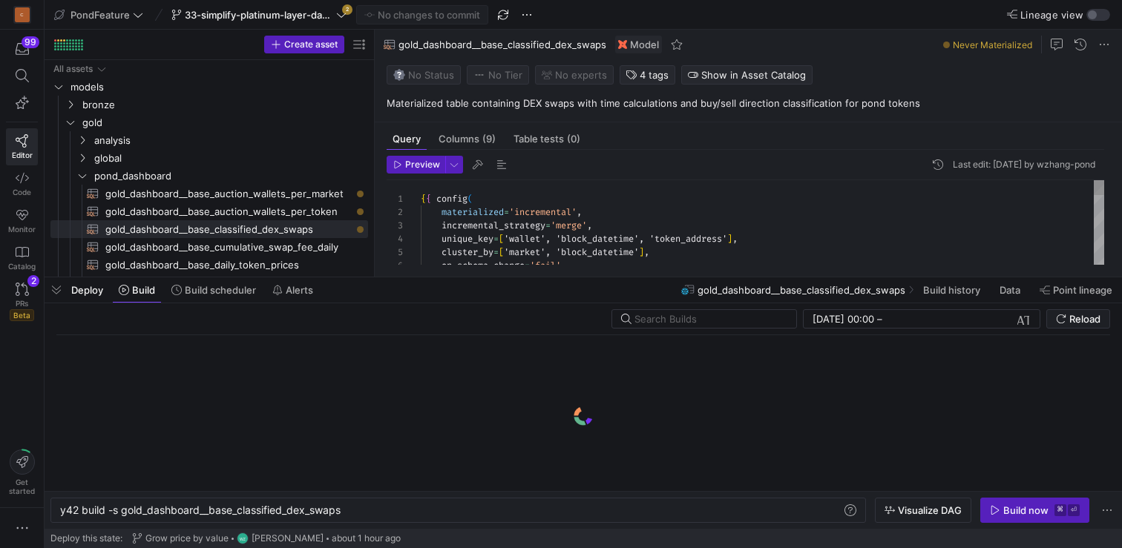
scroll to position [0, 283]
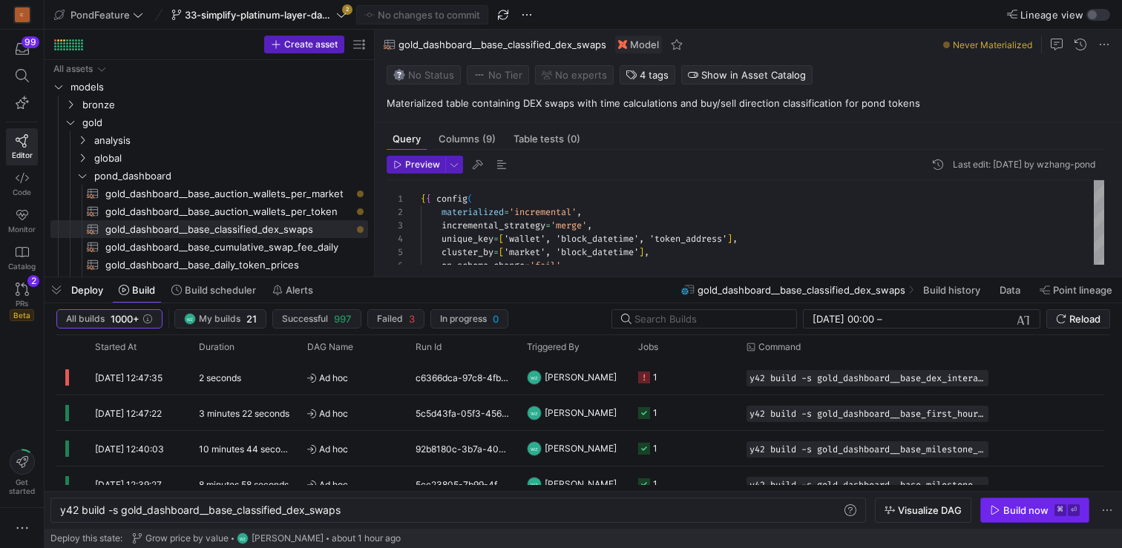
click at [1047, 510] on div "Build now" at bounding box center [1025, 510] width 45 height 12
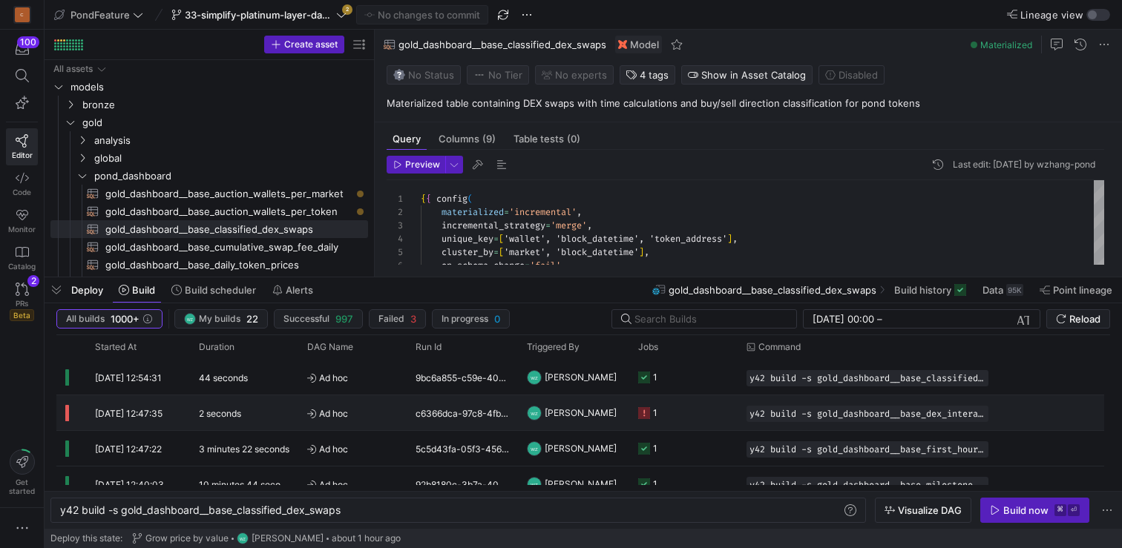
click at [714, 405] on y42-job-status-cell-renderer "1" at bounding box center [683, 412] width 91 height 33
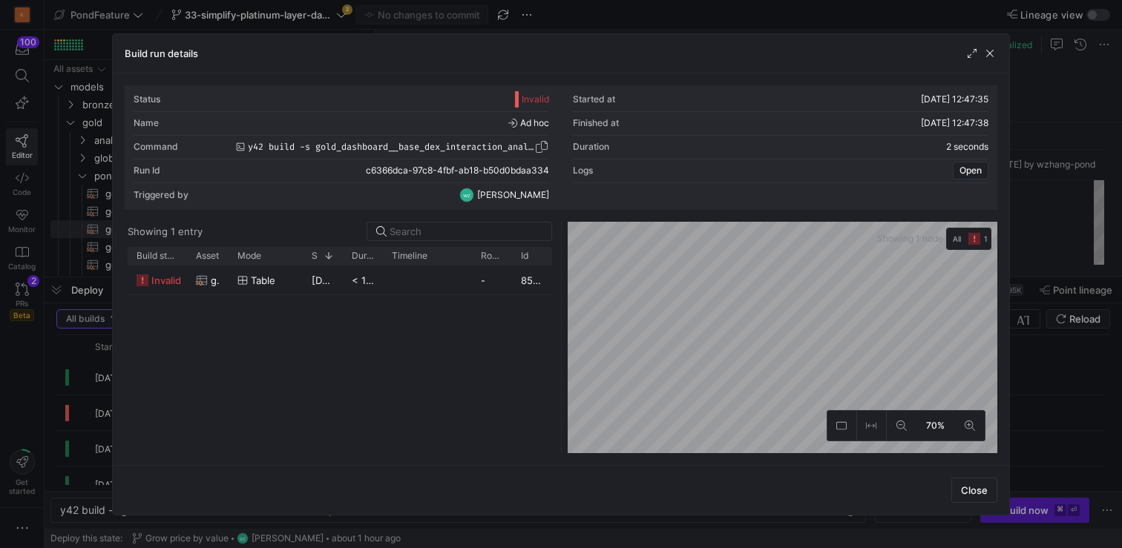
click at [414, 144] on span "y42 build -s gold_dashboard__base_dex_interaction_analysis" at bounding box center [391, 147] width 286 height 10
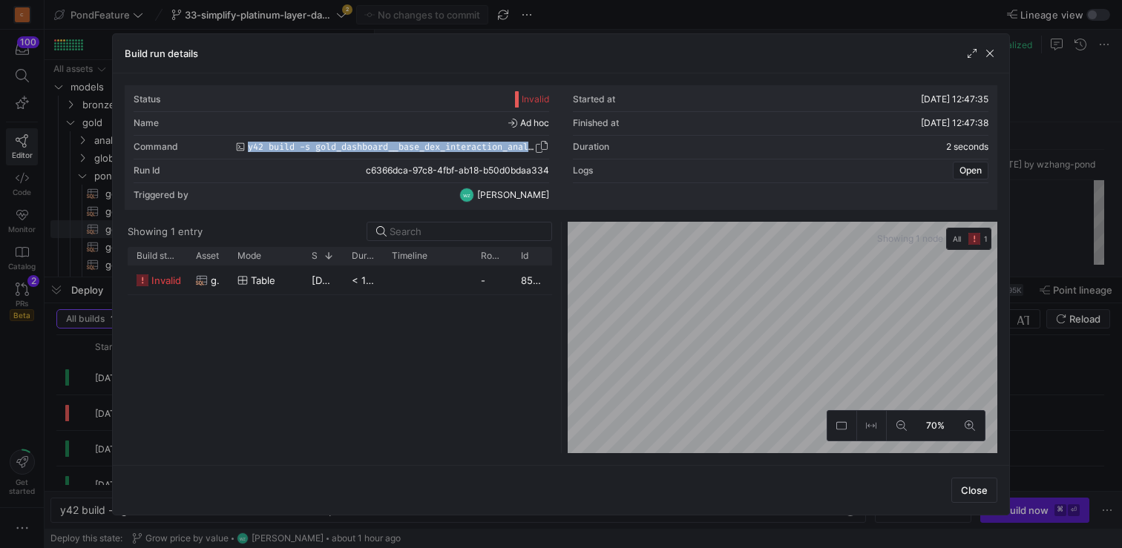
click at [414, 144] on span "y42 build -s gold_dashboard__base_dex_interaction_analysis" at bounding box center [391, 147] width 286 height 10
click at [991, 50] on span "button" at bounding box center [989, 53] width 15 height 15
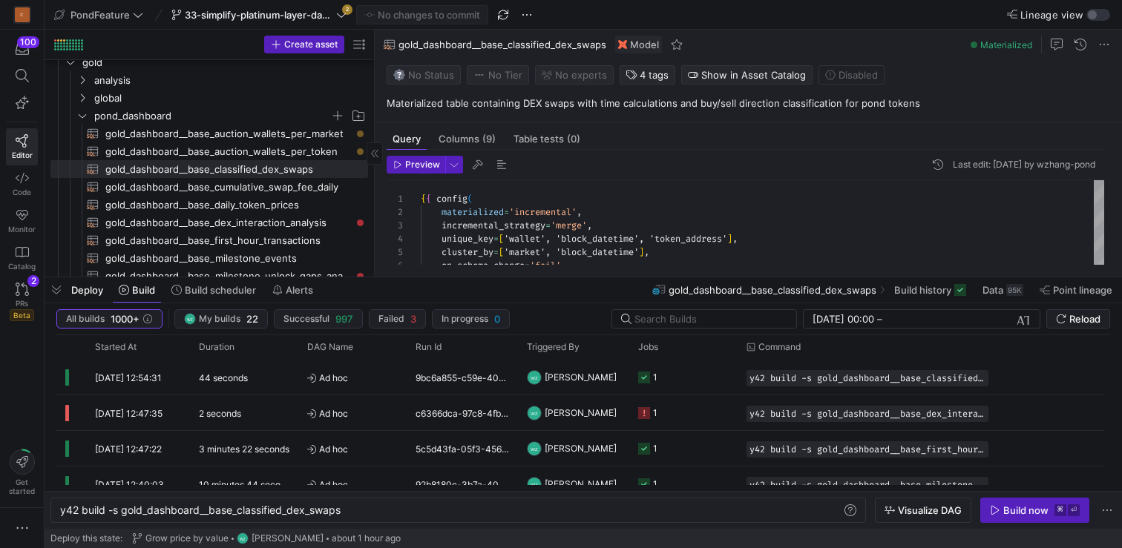
scroll to position [58, 0]
click at [249, 221] on span "gold_dashboard__base_dex_interaction_analysis​​​​​​​​​​" at bounding box center [228, 225] width 246 height 17
type textarea "{{ config( materialized='table', cluster_by=['market', 'time_bin'] ) }} with bi…"
type textarea "y42 build -s gold_dashboard__base_dex_interaction_analysis"
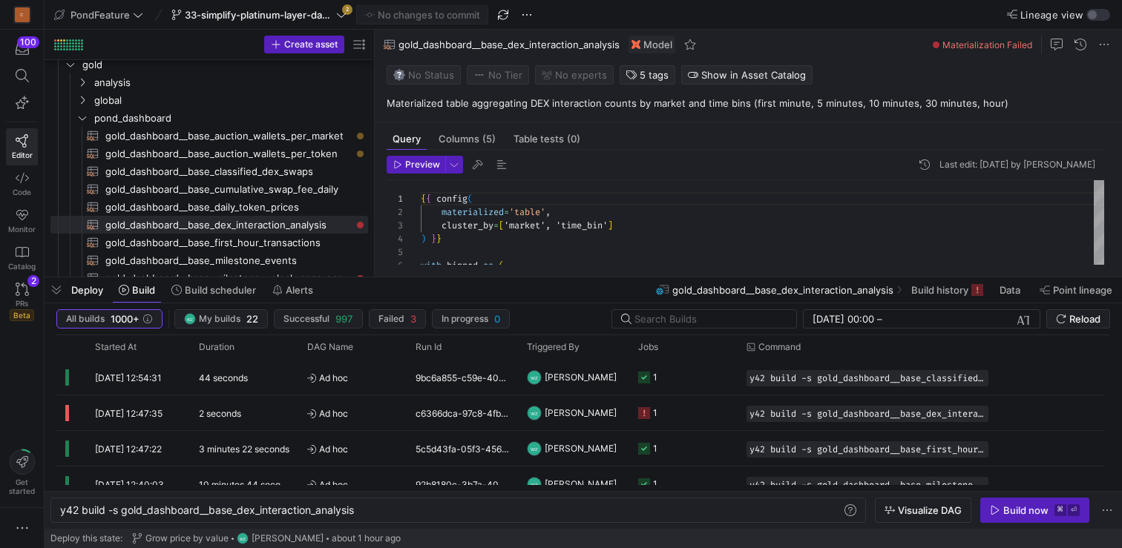
click at [844, 34] on div "gold_dashboard__base_dex_interaction_analysis Model Materialization Failed" at bounding box center [748, 45] width 747 height 30
click at [828, 36] on div "gold_dashboard__base_dex_interaction_analysis Model Materialization Failed" at bounding box center [748, 45] width 747 height 30
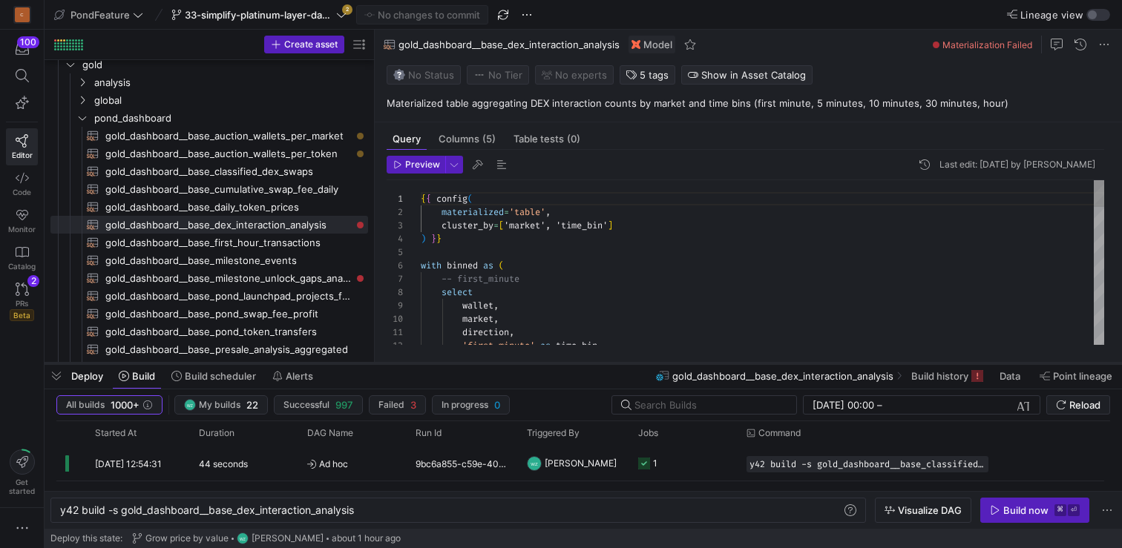
drag, startPoint x: 655, startPoint y: 277, endPoint x: 645, endPoint y: 359, distance: 83.0
click at [645, 361] on div at bounding box center [583, 364] width 1077 height 6
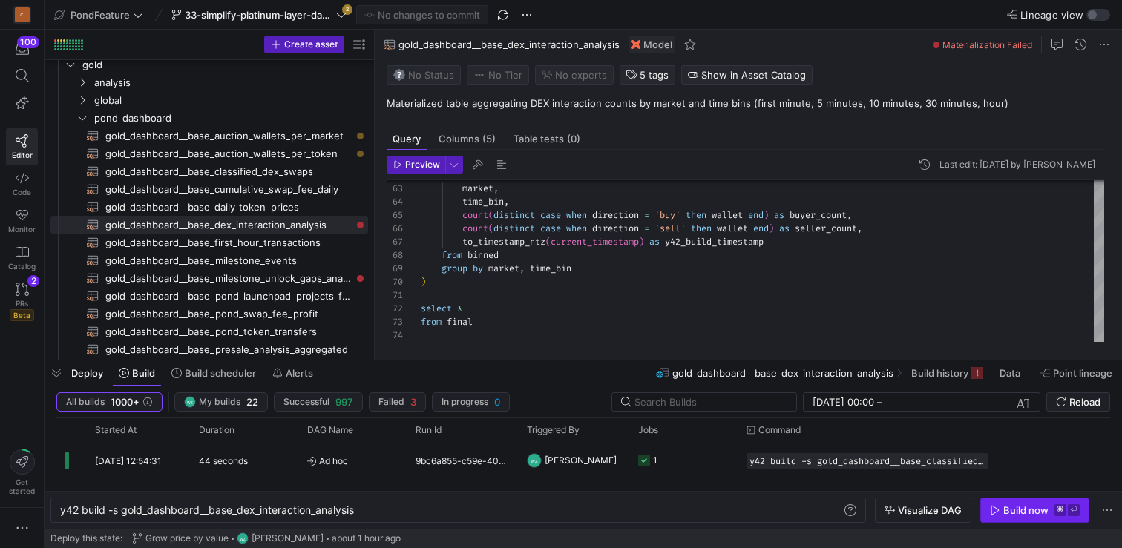
click at [1004, 503] on span "button" at bounding box center [1035, 511] width 108 height 24
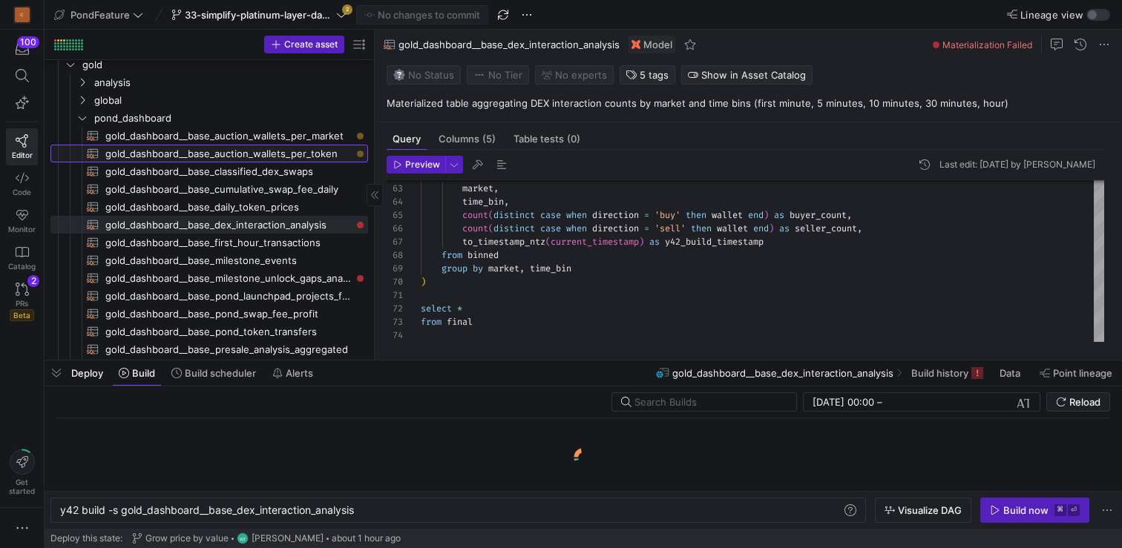
click at [292, 154] on span "gold_dashboard__base_auction_wallets_per_token​​​​​​​​​​" at bounding box center [228, 153] width 246 height 17
type textarea "{{ config( materialized='table', cluster_by=['token'] ) }} select POOL_ADDRESS …"
type textarea "y42 build -s gold_dashboard__base_auction_wallets_per_token"
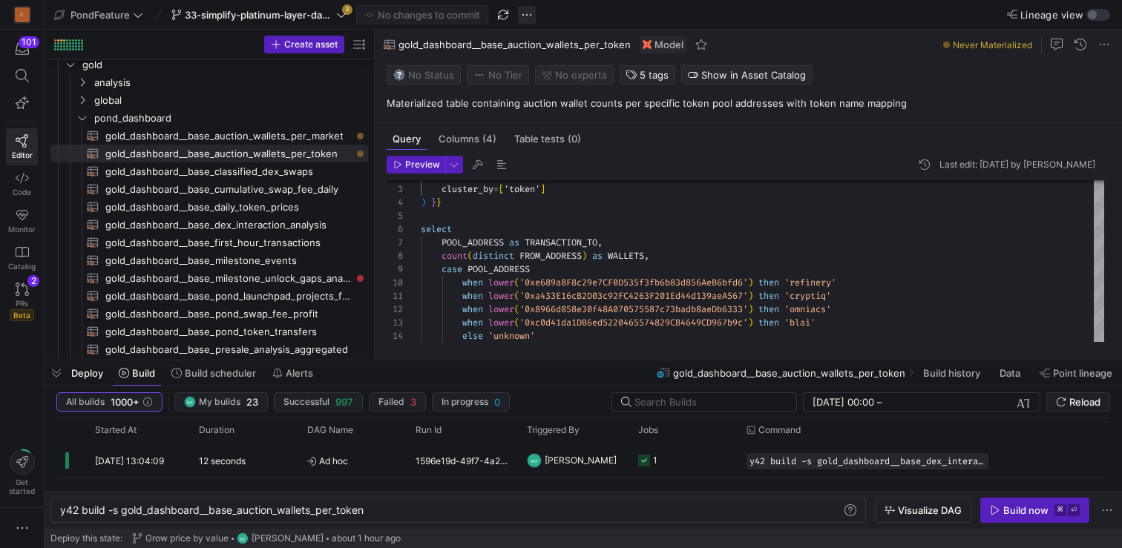
click at [529, 17] on span "button" at bounding box center [527, 15] width 18 height 18
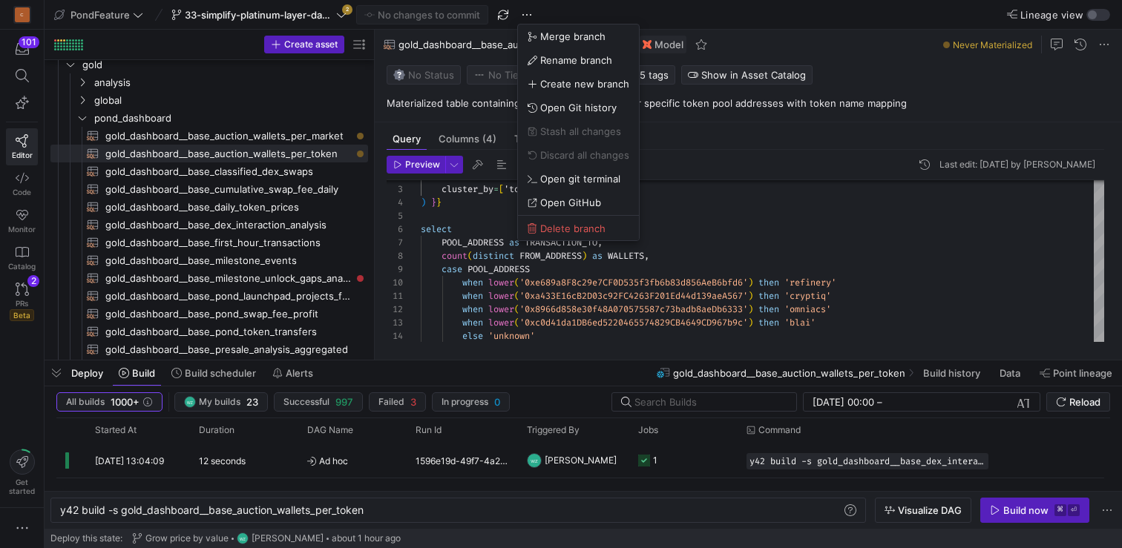
click at [23, 257] on div at bounding box center [561, 274] width 1122 height 548
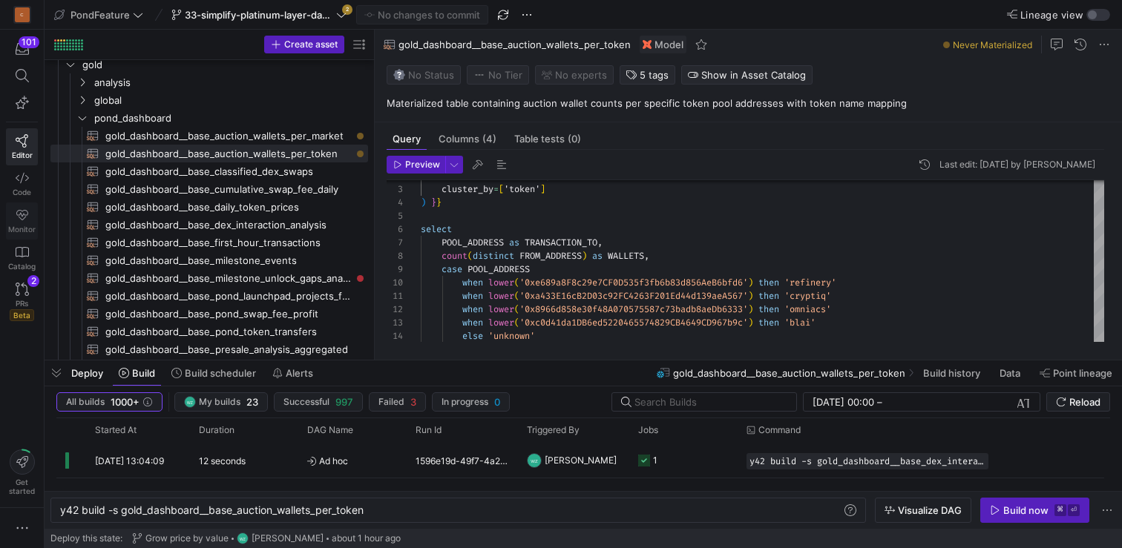
click at [21, 217] on icon at bounding box center [22, 214] width 13 height 13
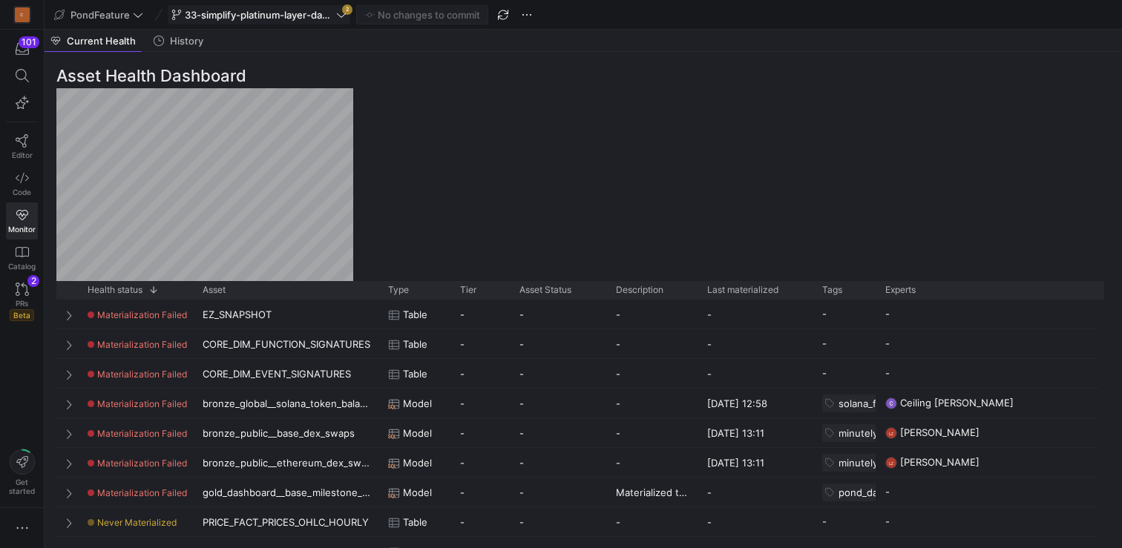
click at [320, 15] on span "33-simplify-platinum-layer-dashboard" at bounding box center [259, 15] width 148 height 12
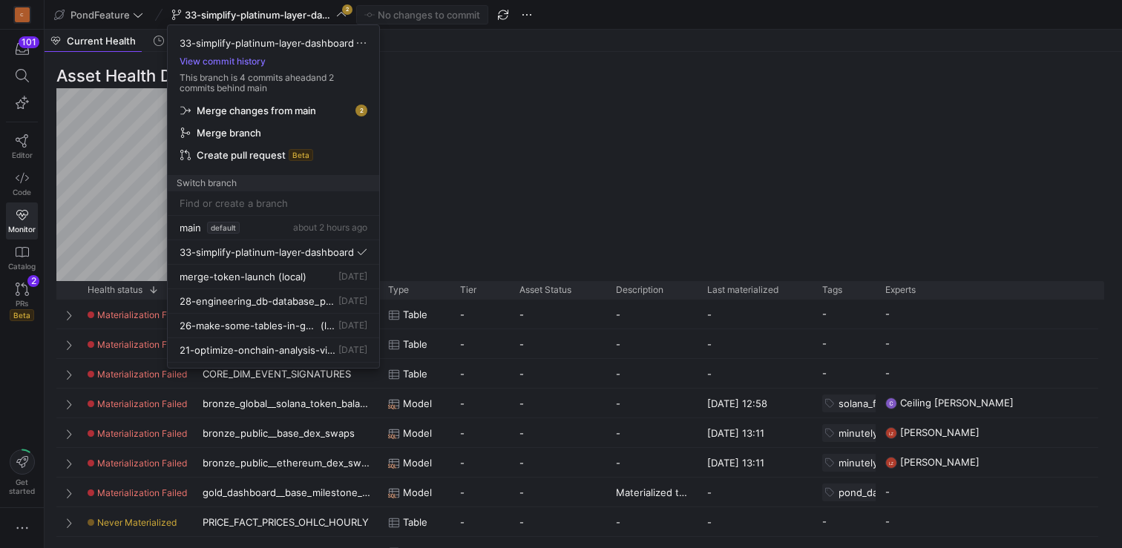
click at [17, 188] on div at bounding box center [561, 274] width 1122 height 548
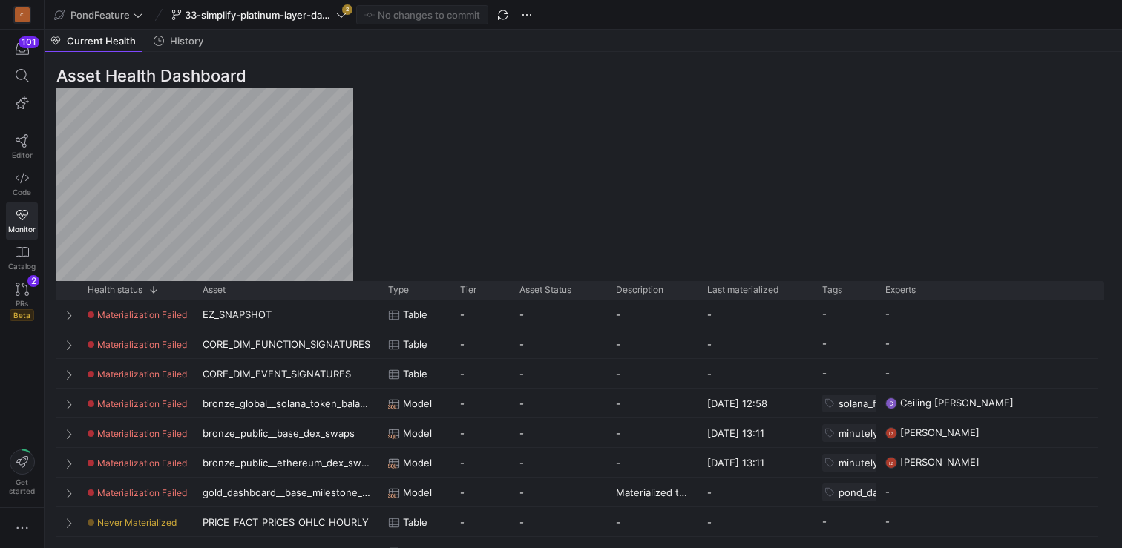
click at [17, 188] on span "Code" at bounding box center [22, 192] width 19 height 9
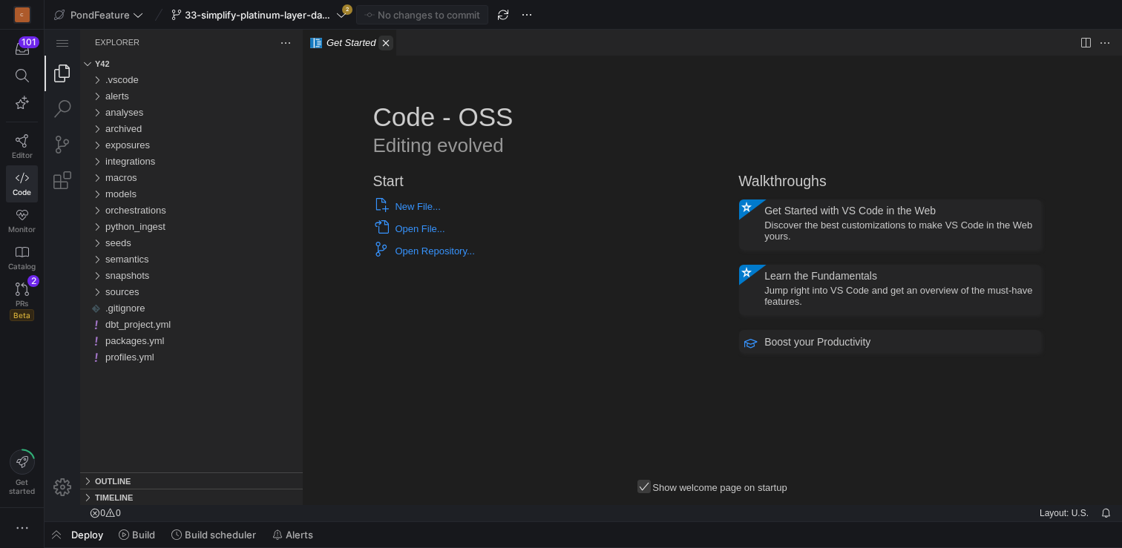
click at [387, 44] on link "Close (⌘W)" at bounding box center [385, 43] width 15 height 15
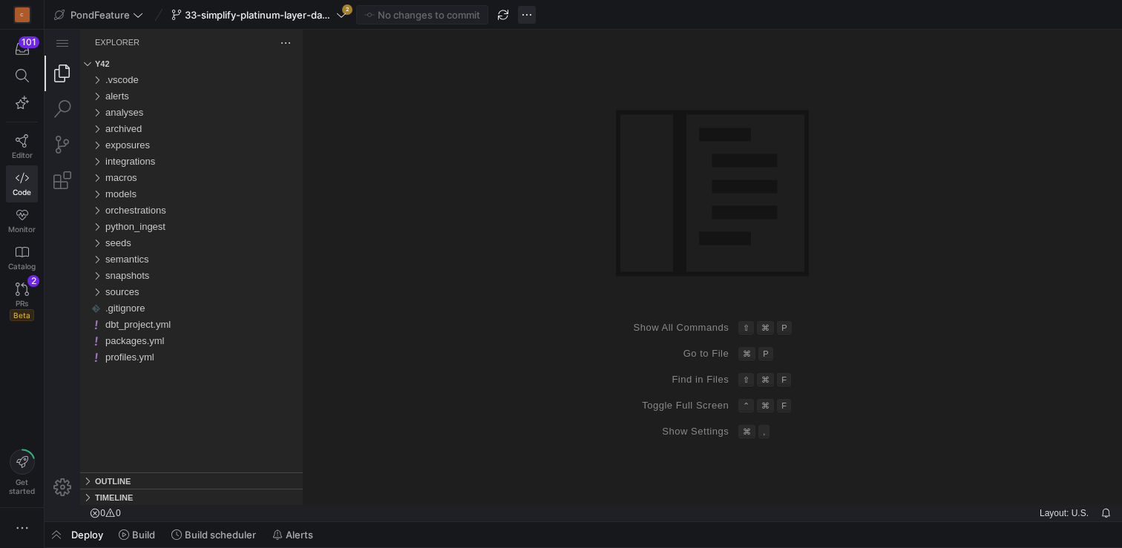
click at [529, 16] on span "button" at bounding box center [527, 15] width 18 height 18
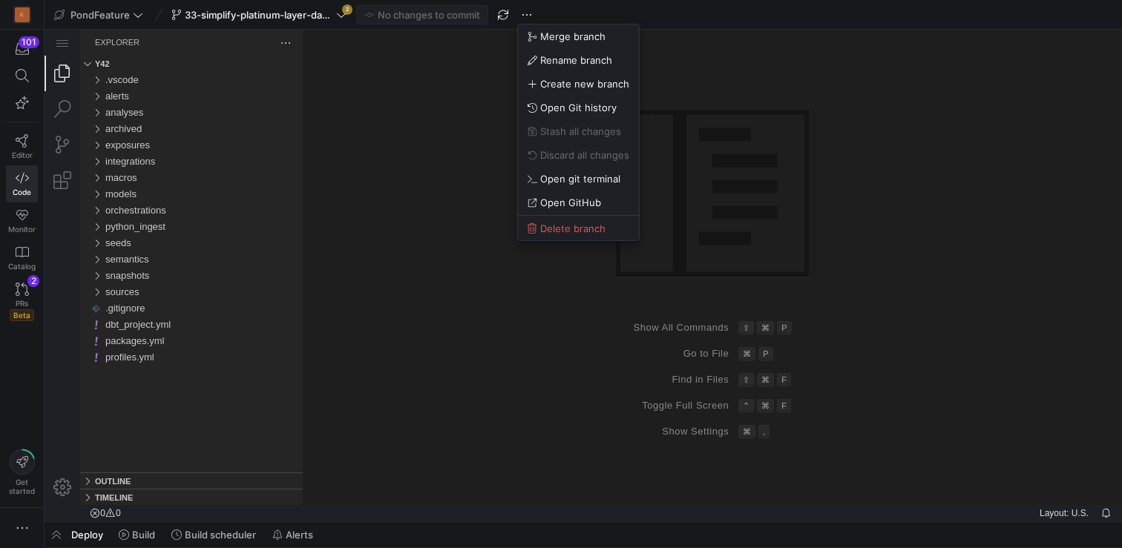
click at [784, 151] on div at bounding box center [561, 274] width 1122 height 548
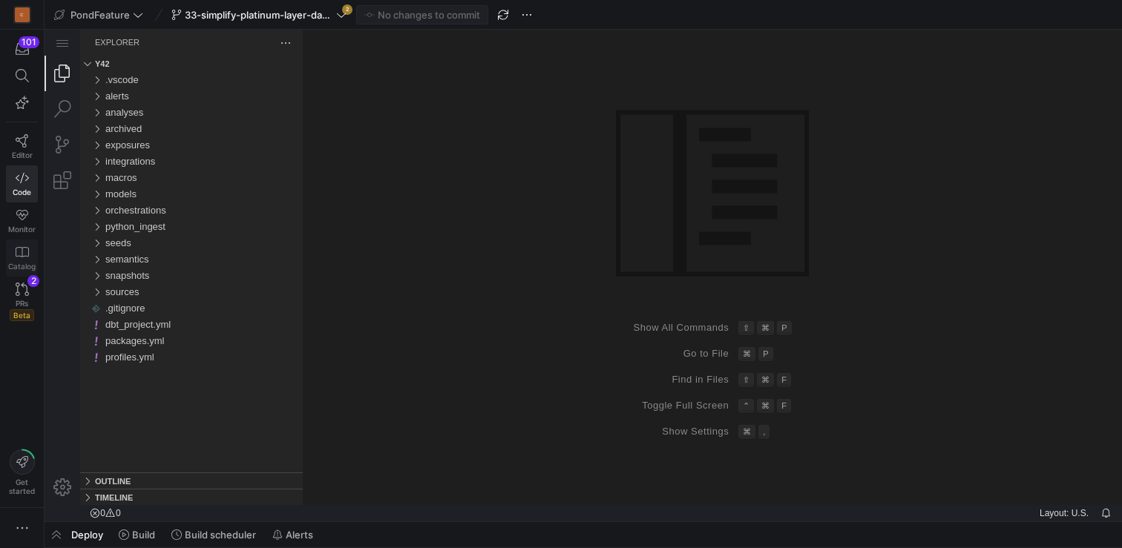
click at [24, 254] on icon at bounding box center [22, 252] width 13 height 13
